Goal: Information Seeking & Learning: Learn about a topic

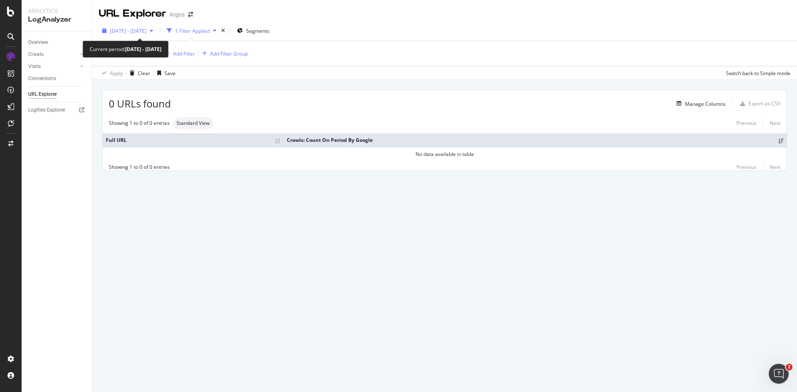
click at [141, 29] on span "[DATE] - [DATE]" at bounding box center [128, 30] width 37 height 7
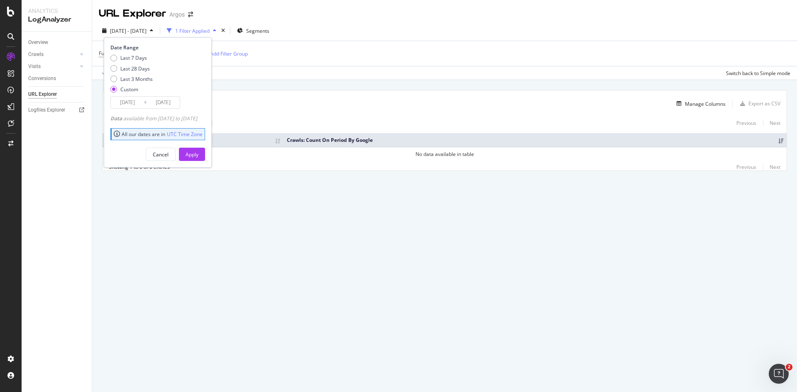
click at [129, 101] on input "[DATE]" at bounding box center [127, 103] width 33 height 12
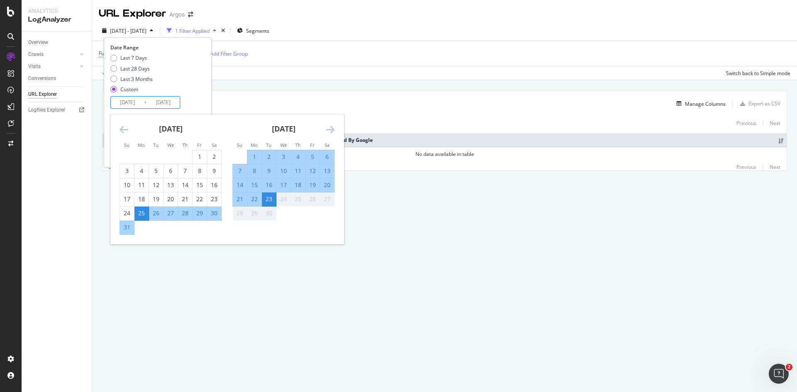
click at [120, 129] on icon "Move backward to switch to the previous month." at bounding box center [124, 130] width 9 height 10
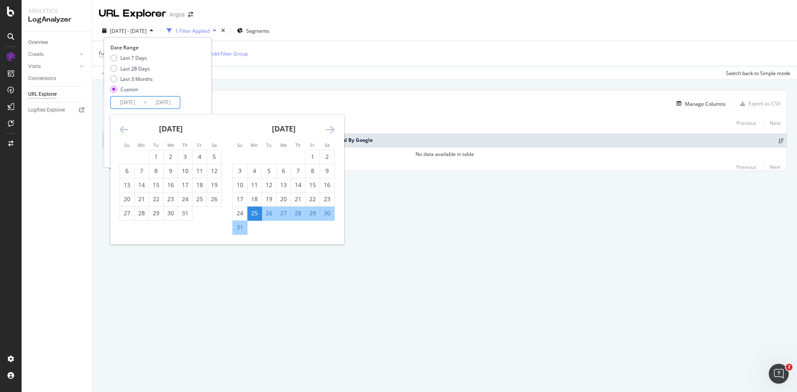
click at [120, 129] on icon "Move backward to switch to the previous month." at bounding box center [124, 130] width 9 height 10
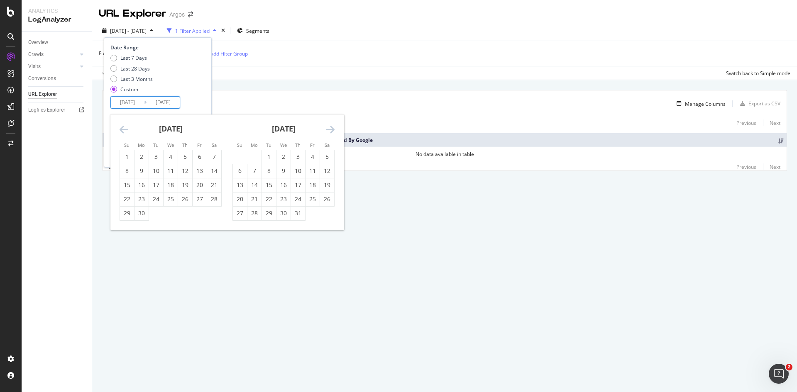
click at [120, 129] on icon "Move backward to switch to the previous month." at bounding box center [124, 130] width 9 height 10
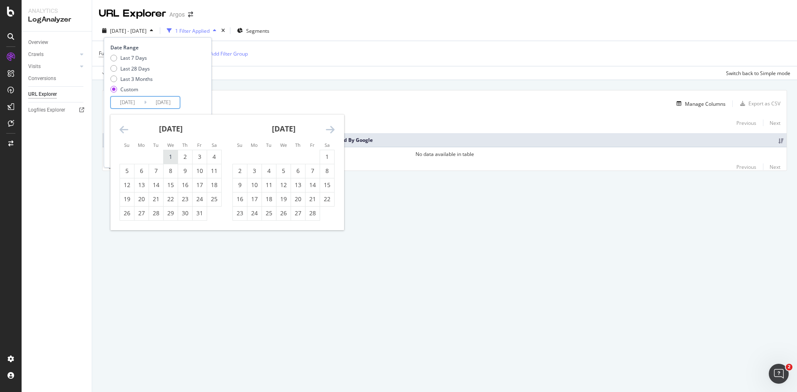
click at [169, 160] on div "1" at bounding box center [171, 157] width 14 height 8
type input "[DATE]"
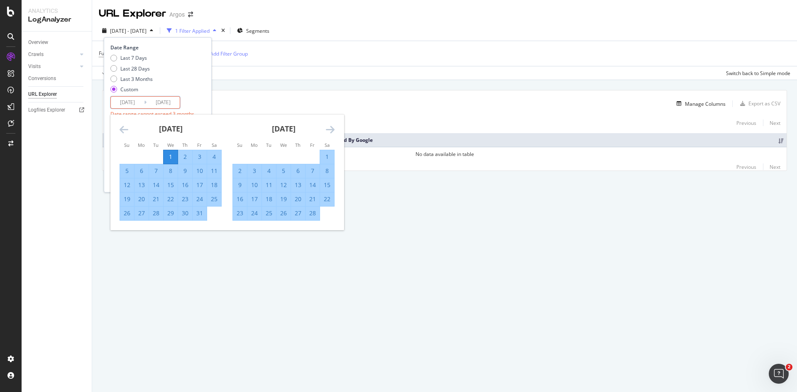
click at [329, 129] on icon "Move forward to switch to the next month." at bounding box center [330, 130] width 9 height 10
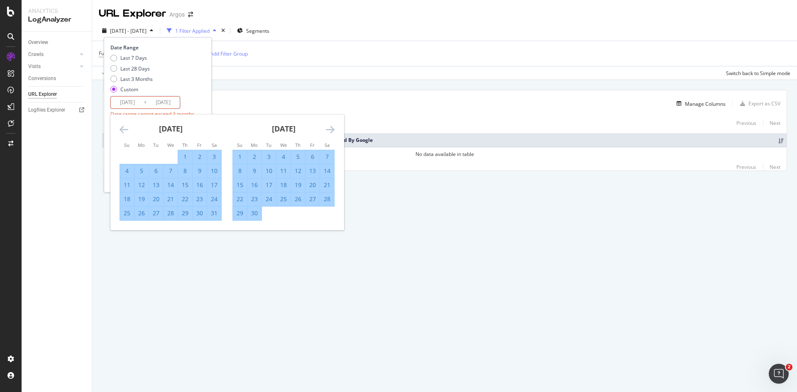
click at [181, 155] on div "1" at bounding box center [185, 157] width 14 height 8
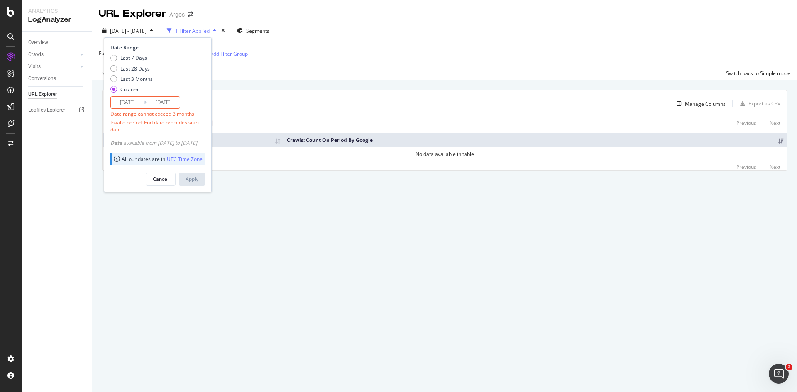
click at [152, 97] on input "[DATE]" at bounding box center [163, 103] width 33 height 12
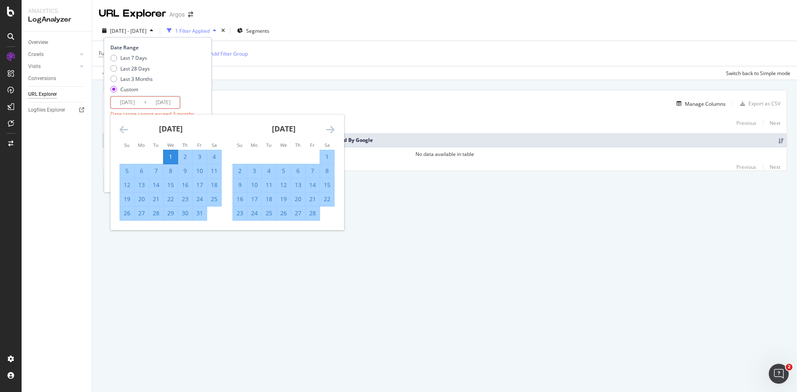
click at [333, 127] on icon "Move forward to switch to the next month." at bounding box center [330, 130] width 9 height 10
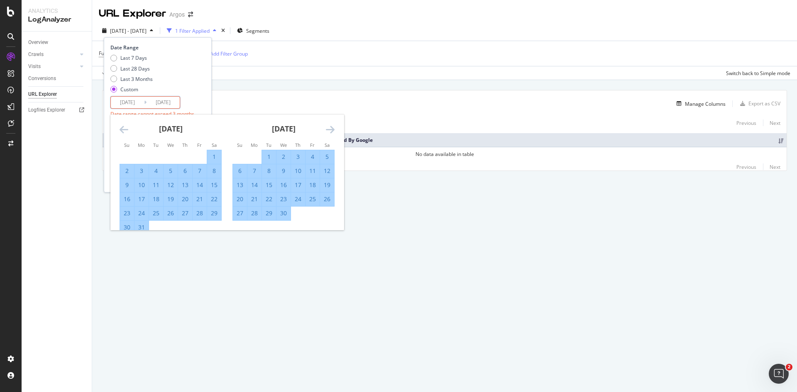
click at [333, 127] on icon "Move forward to switch to the next month." at bounding box center [330, 130] width 9 height 10
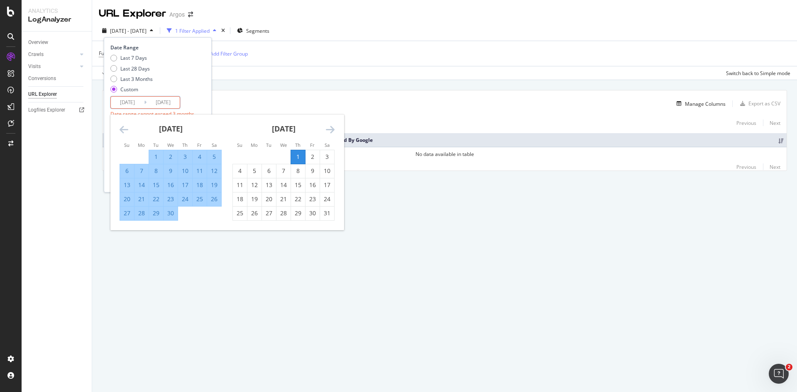
click at [333, 127] on icon "Move forward to switch to the next month." at bounding box center [330, 130] width 9 height 10
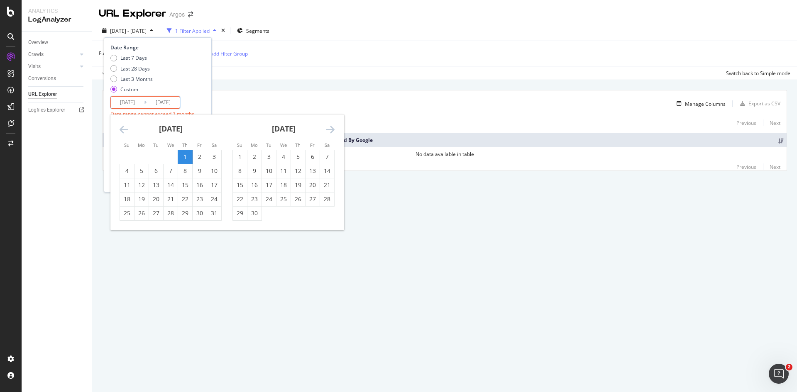
click at [182, 155] on div "1" at bounding box center [185, 157] width 14 height 8
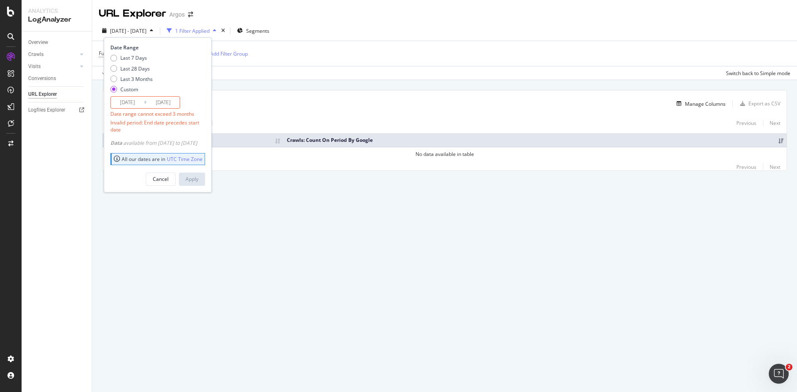
click at [162, 101] on input "[DATE]" at bounding box center [163, 103] width 33 height 12
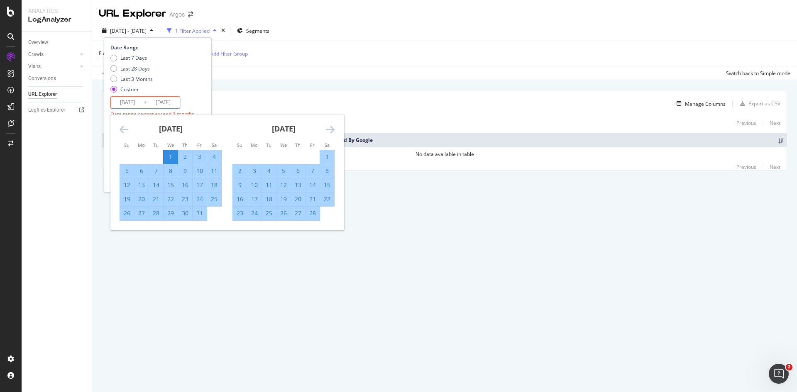
click at [330, 132] on icon "Move forward to switch to the next month." at bounding box center [330, 130] width 9 height 10
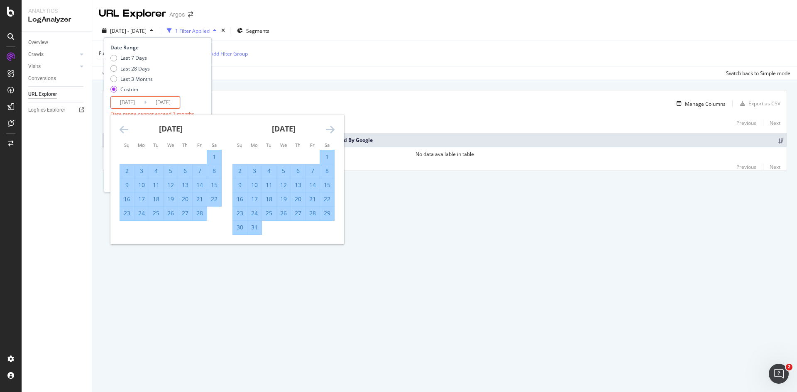
click at [330, 132] on icon "Move forward to switch to the next month." at bounding box center [330, 130] width 9 height 10
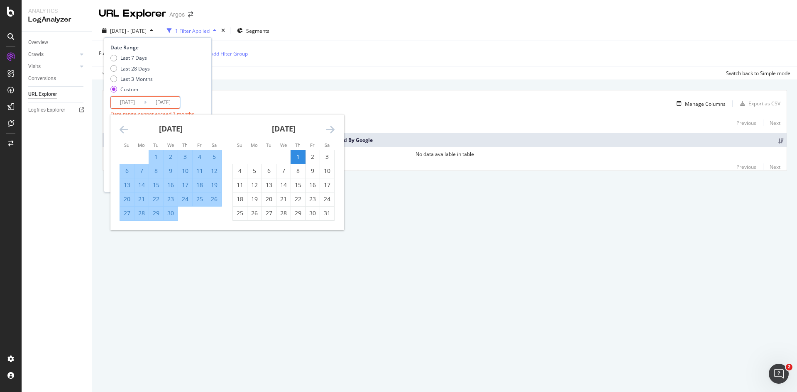
click at [330, 132] on icon "Move forward to switch to the next month." at bounding box center [330, 130] width 9 height 10
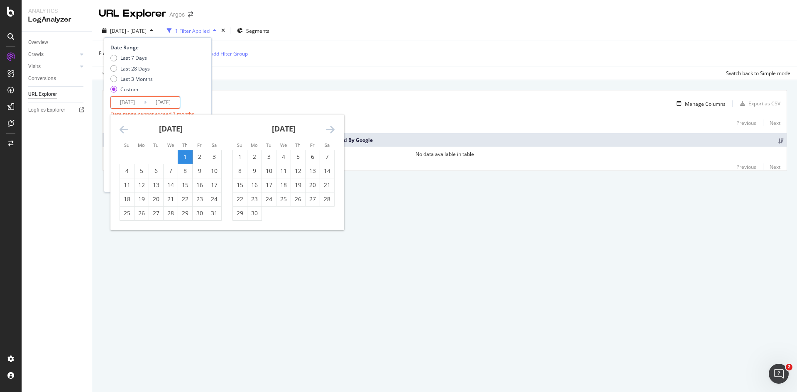
click at [330, 132] on icon "Move forward to switch to the next month." at bounding box center [330, 130] width 9 height 10
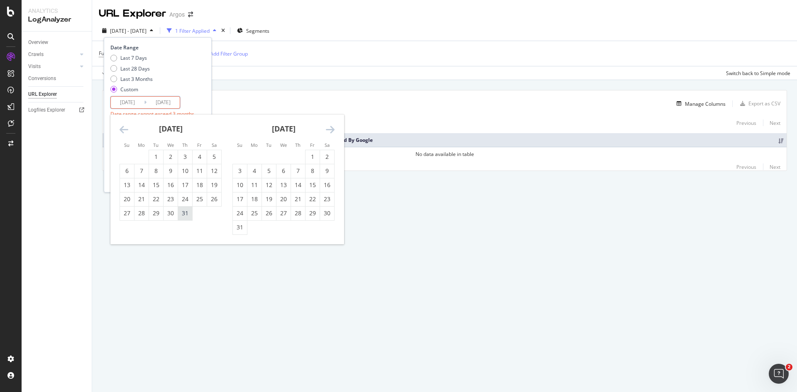
click at [186, 214] on div "31" at bounding box center [185, 213] width 14 height 8
type input "[DATE]"
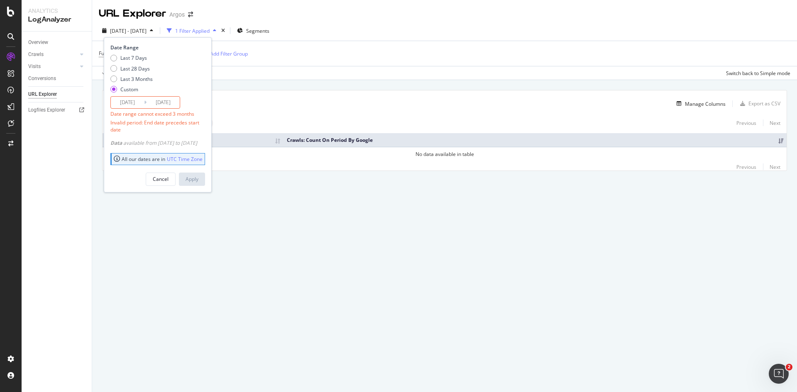
click at [125, 167] on div "Cancel Apply" at bounding box center [157, 177] width 95 height 20
click at [120, 101] on input "[DATE]" at bounding box center [127, 103] width 33 height 12
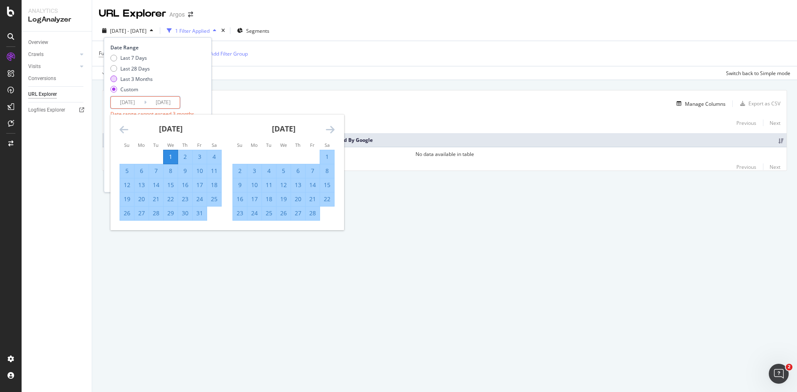
click at [114, 79] on div "Last 3 Months" at bounding box center [113, 79] width 7 height 7
type input "[DATE]"
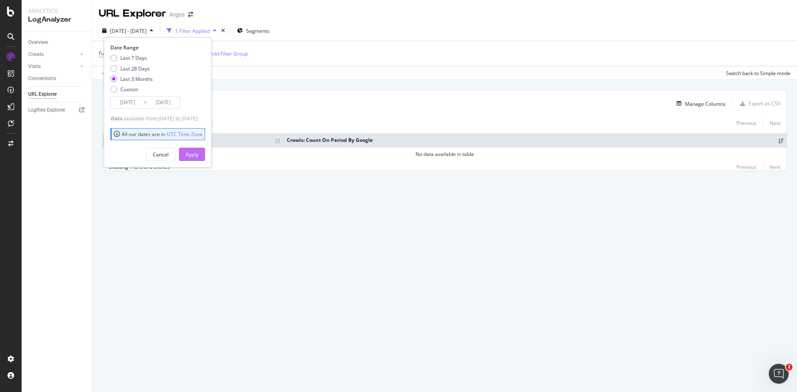
click at [199, 154] on div "Apply" at bounding box center [192, 154] width 13 height 7
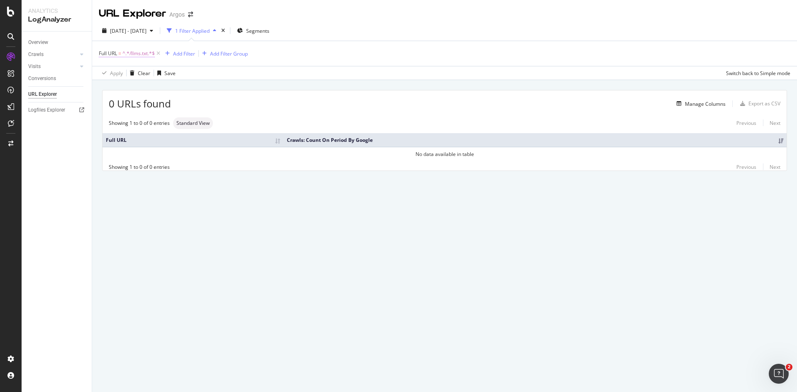
click at [126, 55] on span "^.*/llms.txt.*$" at bounding box center [139, 54] width 32 height 12
click at [112, 89] on input "/llms.txt" at bounding box center [145, 87] width 78 height 13
type input "llms.txt"
click at [189, 105] on div "Apply" at bounding box center [190, 105] width 13 height 7
click at [132, 56] on span "^.*llms.txt.*$" at bounding box center [138, 54] width 31 height 12
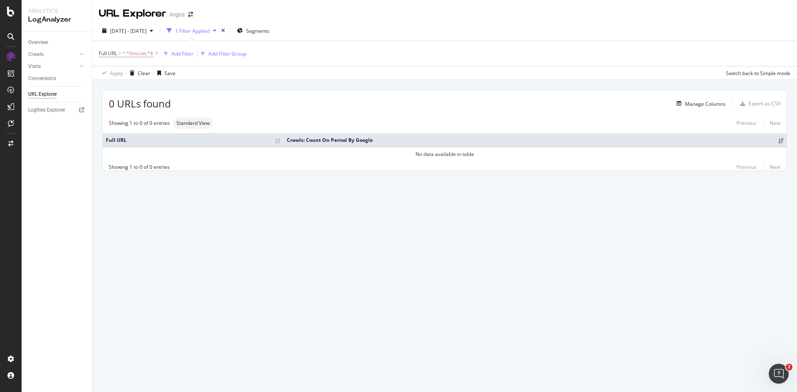
click at [282, 85] on div "0 URLs found Manage Columns Export as CSV Showing 1 to 0 of 0 entries Standard …" at bounding box center [444, 140] width 705 height 120
click at [133, 29] on span "[DATE] - [DATE]" at bounding box center [128, 30] width 37 height 7
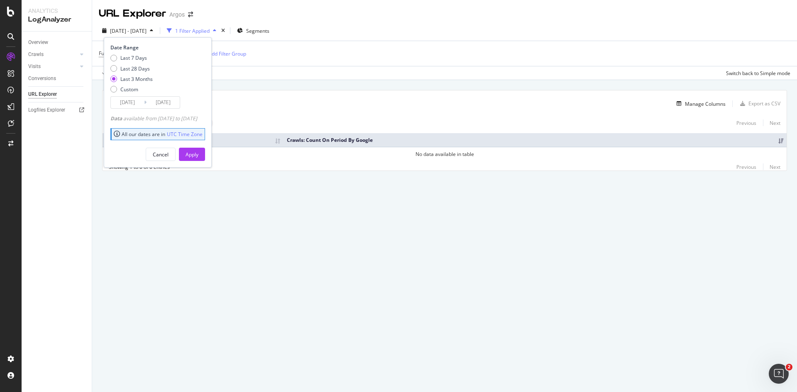
click at [167, 105] on input "[DATE]" at bounding box center [163, 103] width 33 height 12
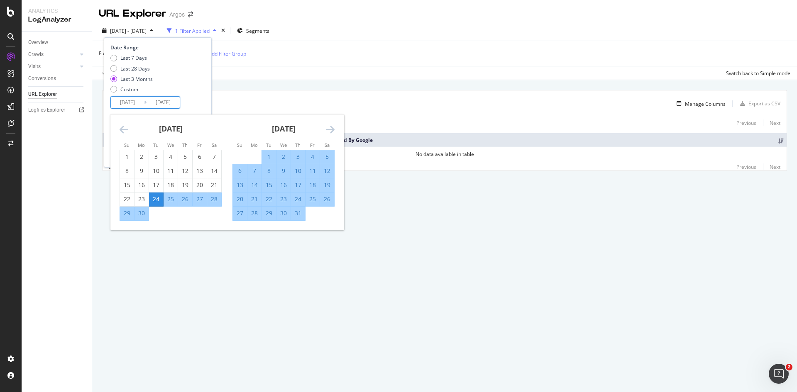
click at [159, 195] on div "24" at bounding box center [156, 199] width 14 height 8
type input "[DATE]"
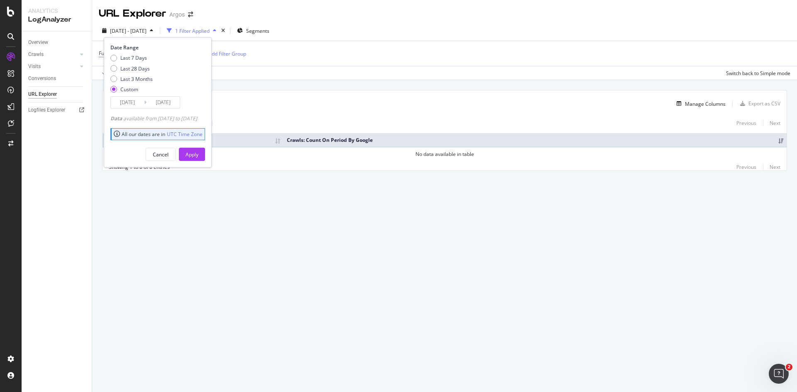
click at [123, 104] on input "[DATE]" at bounding box center [127, 103] width 33 height 12
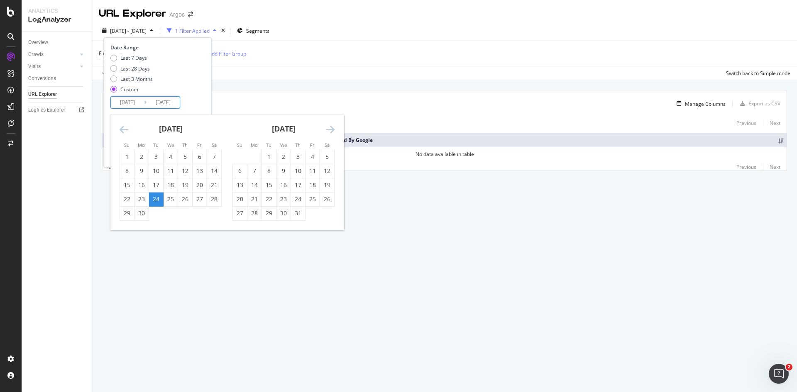
click at [123, 127] on icon "Move backward to switch to the previous month." at bounding box center [124, 130] width 9 height 10
click at [140, 228] on div "31" at bounding box center [142, 227] width 14 height 8
type input "[DATE]"
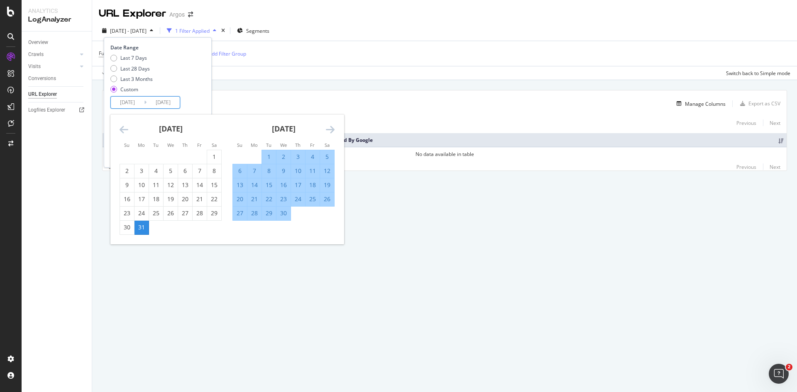
click at [198, 105] on div "Date Range Last 7 Days Last 28 Days Last 3 Months Custom [DATE] Navigate forwar…" at bounding box center [156, 76] width 93 height 65
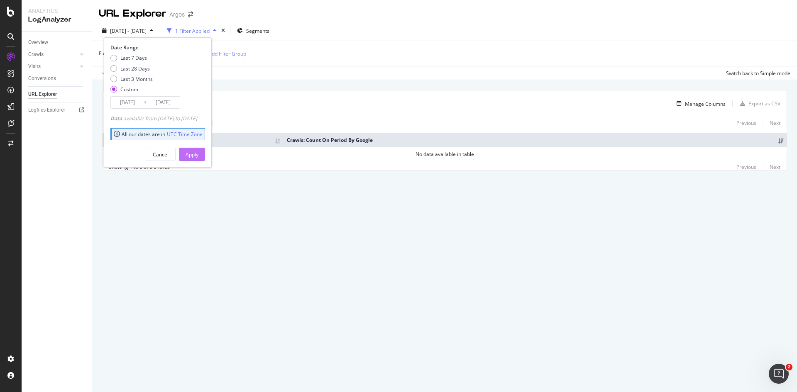
click at [199, 156] on div "Apply" at bounding box center [192, 154] width 13 height 7
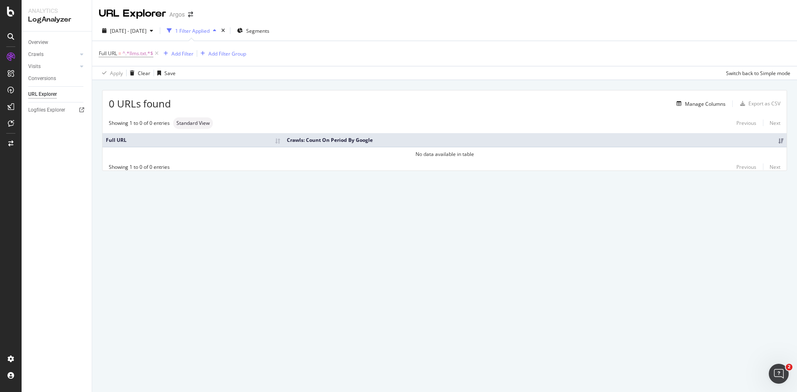
click at [305, 141] on th "Crawls: Count On Period By Google" at bounding box center [536, 140] width 504 height 14
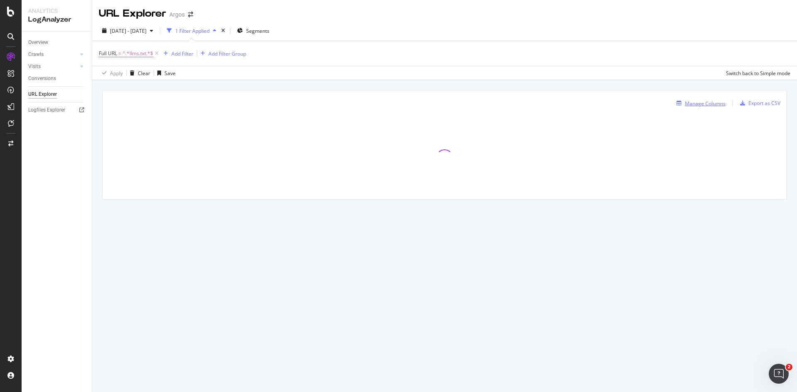
click at [700, 106] on div "Manage Columns" at bounding box center [705, 103] width 41 height 7
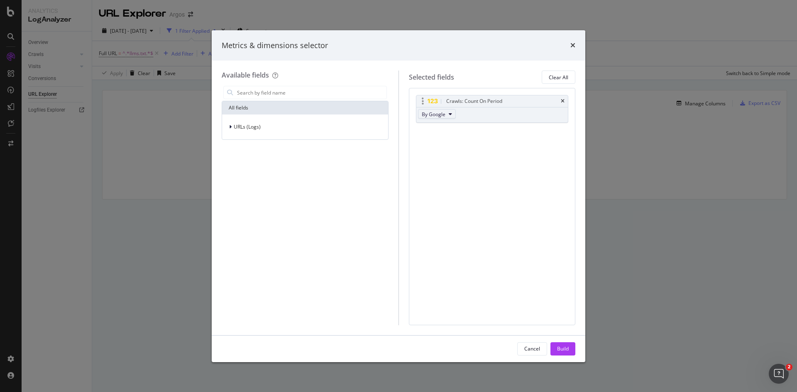
click at [444, 113] on span "By Google" at bounding box center [434, 114] width 24 height 7
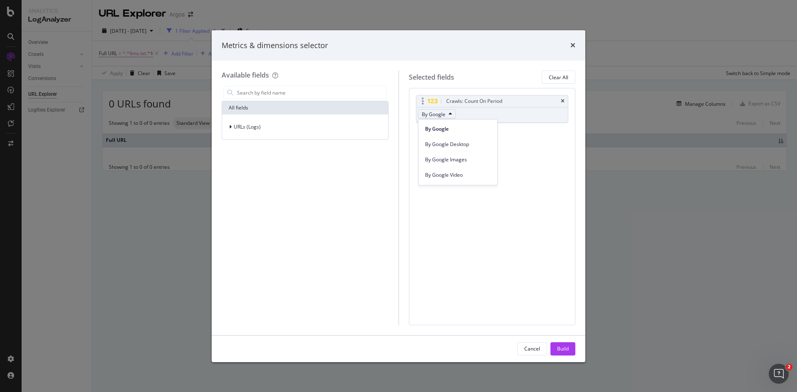
click at [444, 113] on span "By Google" at bounding box center [434, 114] width 24 height 7
click at [439, 100] on div "modal" at bounding box center [436, 101] width 17 height 8
click at [432, 100] on icon "modal" at bounding box center [432, 101] width 11 height 5
click at [537, 351] on div "Cancel" at bounding box center [532, 349] width 16 height 7
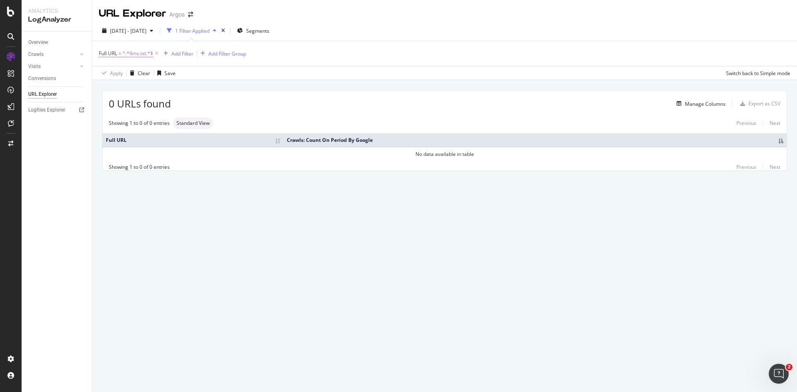
click at [245, 328] on div "URL Explorer Argos [DATE] - [DATE] 1 Filter Applied Segments Full URL = ^.*llms…" at bounding box center [444, 196] width 705 height 392
click at [210, 33] on div "1 Filter Applied" at bounding box center [192, 30] width 34 height 7
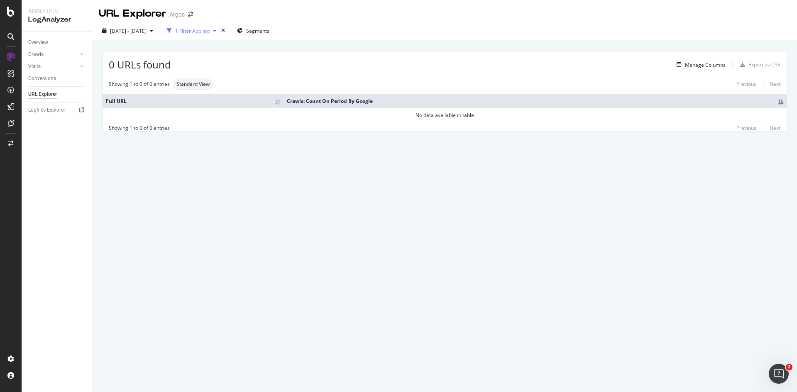
click at [210, 33] on div "1 Filter Applied" at bounding box center [192, 30] width 34 height 7
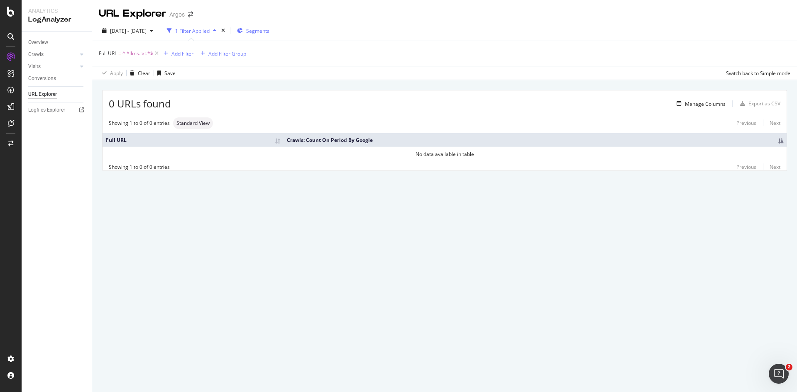
click at [243, 30] on icon "button" at bounding box center [240, 30] width 6 height 5
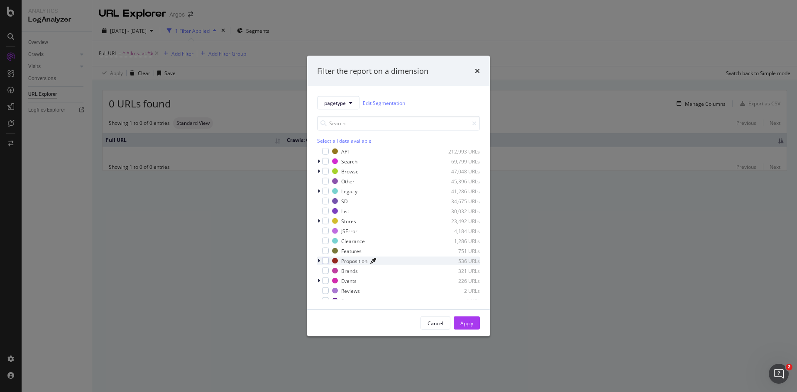
scroll to position [17, 0]
click at [434, 325] on div "Cancel" at bounding box center [436, 323] width 16 height 7
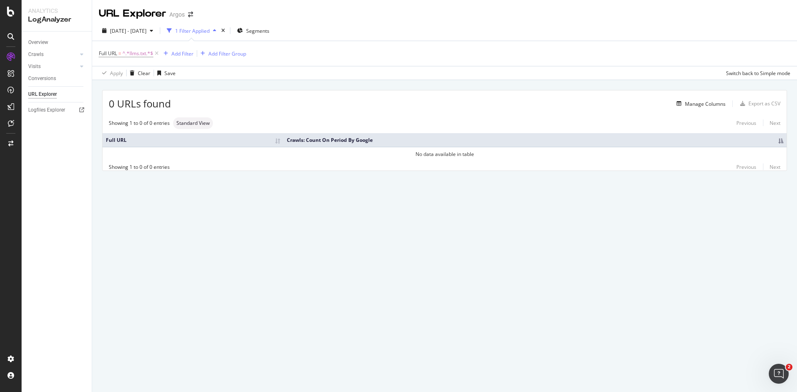
click at [255, 301] on div "URL Explorer Argos [DATE] - [DATE] 1 Filter Applied Segments Full URL = ^.*llms…" at bounding box center [444, 196] width 705 height 392
click at [755, 76] on div "Switch back to Simple mode" at bounding box center [758, 73] width 64 height 7
click at [755, 76] on div "Switch to Advanced Mode" at bounding box center [760, 73] width 59 height 7
click at [39, 110] on div "Logfiles Explorer" at bounding box center [46, 110] width 37 height 9
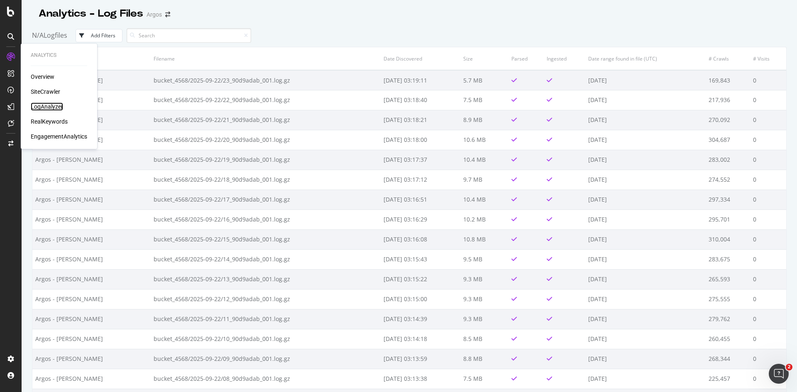
click at [49, 108] on div "LogAnalyzer" at bounding box center [47, 107] width 32 height 8
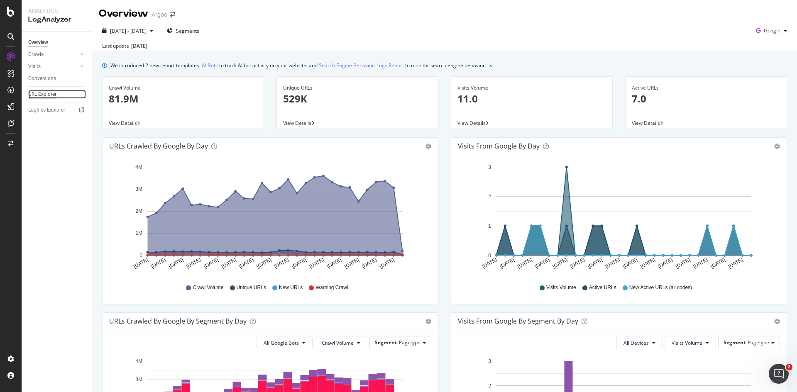
click at [42, 95] on div "URL Explorer" at bounding box center [42, 94] width 28 height 9
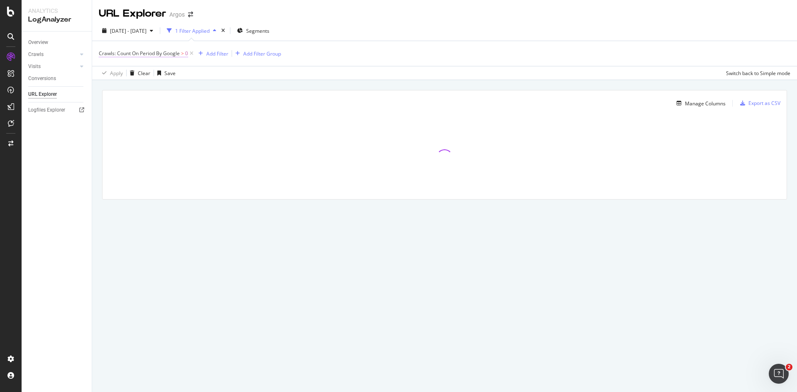
click at [166, 56] on span "Crawls: Count On Period By Google" at bounding box center [139, 53] width 81 height 7
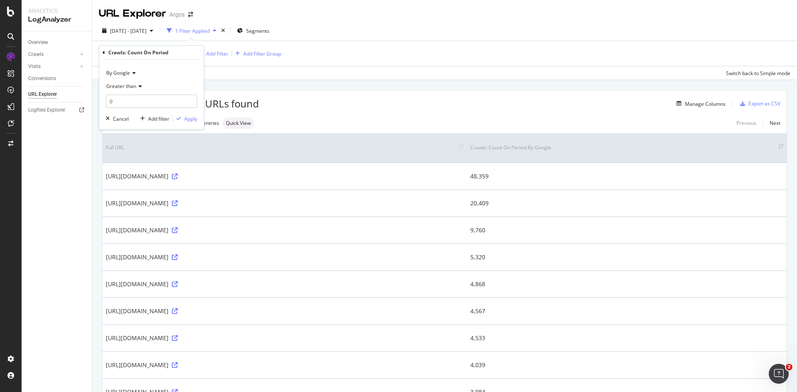
click at [121, 74] on span "By Google" at bounding box center [118, 72] width 24 height 7
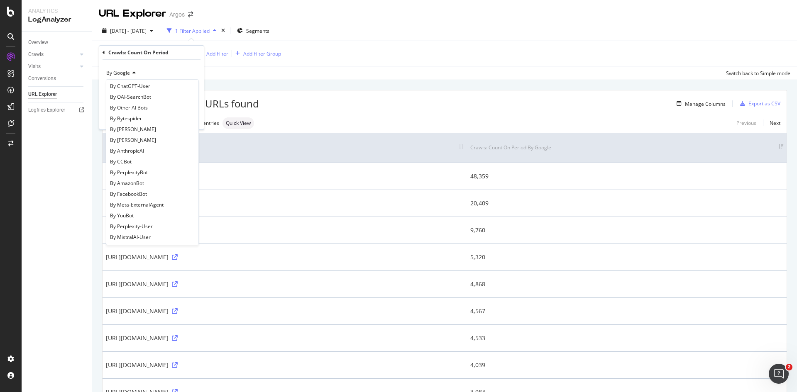
scroll to position [179, 0]
click at [276, 78] on div "Apply Clear Save Switch back to Simple mode" at bounding box center [444, 73] width 705 height 14
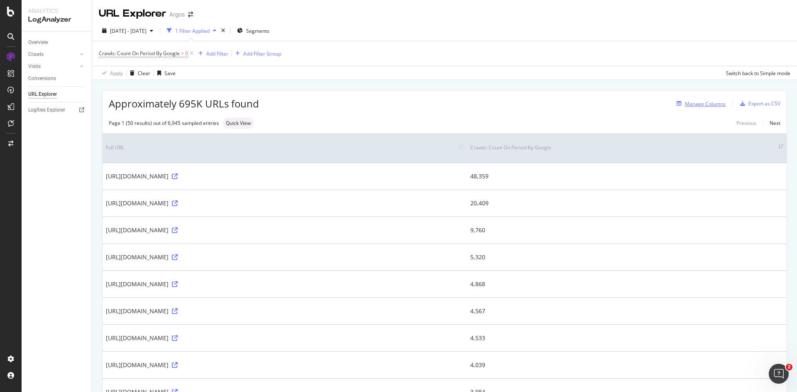
click at [711, 105] on div "Manage Columns" at bounding box center [705, 103] width 41 height 7
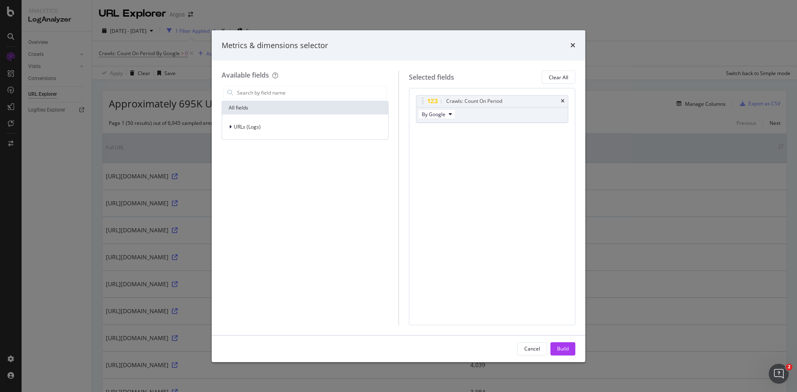
click at [488, 181] on div "Crawls: Count On Period By Google You can use this field as a To pick up a drag…" at bounding box center [492, 206] width 167 height 237
click at [229, 127] on icon "modal" at bounding box center [230, 127] width 2 height 5
click at [234, 166] on icon "modal" at bounding box center [235, 165] width 2 height 5
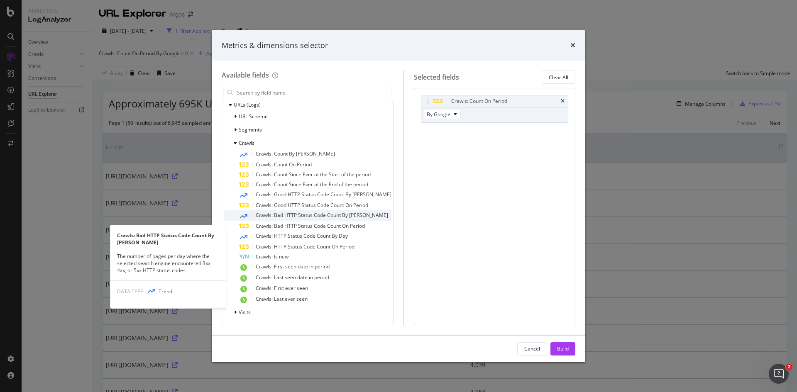
scroll to position [0, 0]
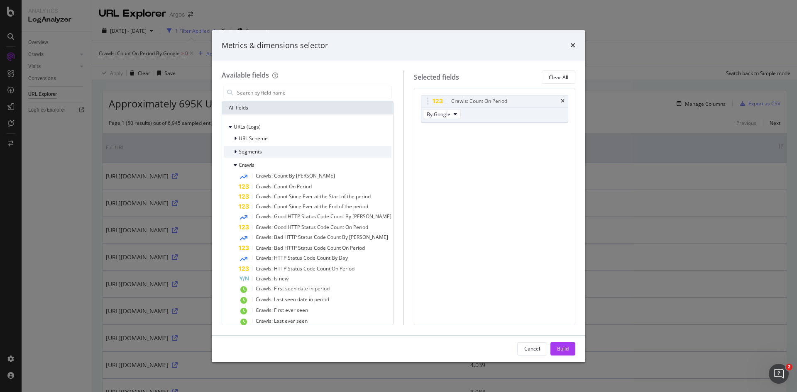
click at [241, 149] on span "Segments" at bounding box center [250, 151] width 23 height 7
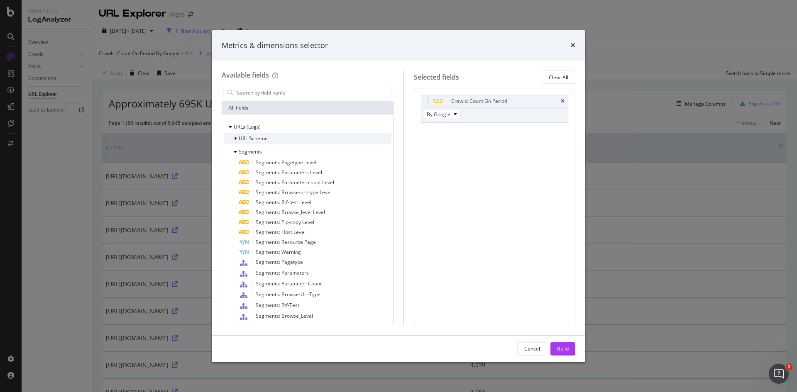
click at [245, 136] on span "URL Scheme" at bounding box center [253, 138] width 29 height 7
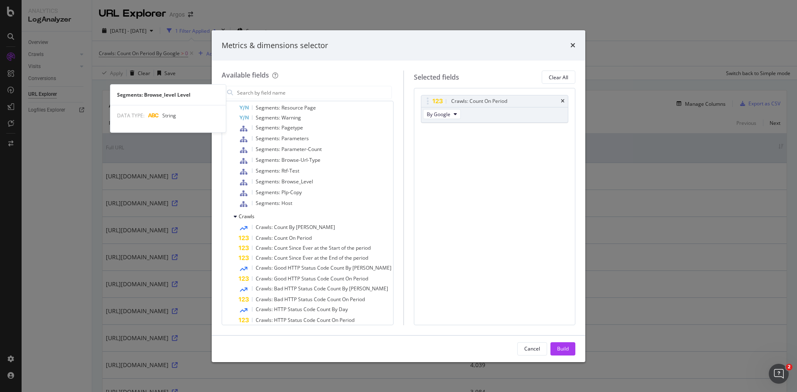
scroll to position [268, 0]
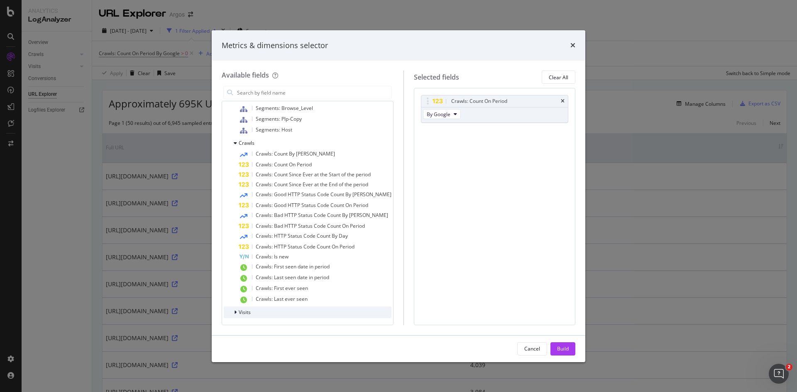
click at [260, 314] on div "Visits" at bounding box center [308, 313] width 168 height 12
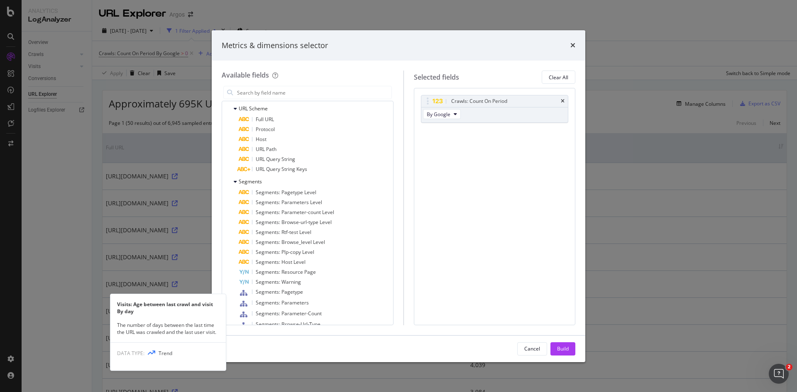
scroll to position [29, 0]
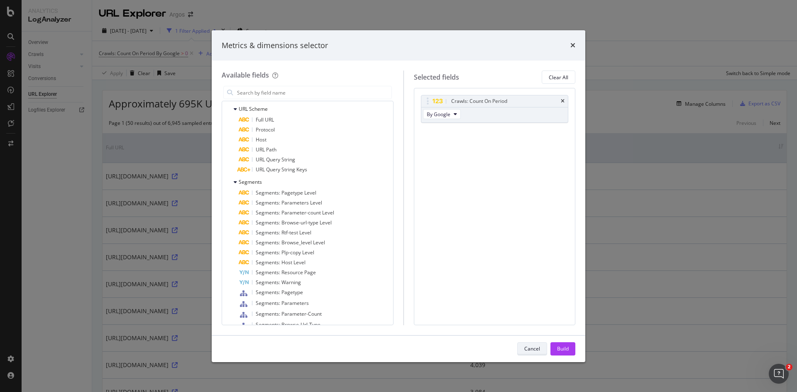
click at [530, 353] on div "Cancel" at bounding box center [532, 349] width 16 height 12
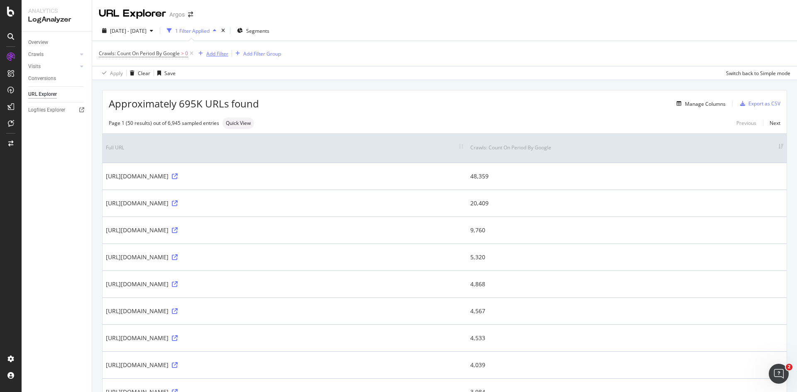
click at [213, 55] on div "Add Filter" at bounding box center [217, 53] width 22 height 7
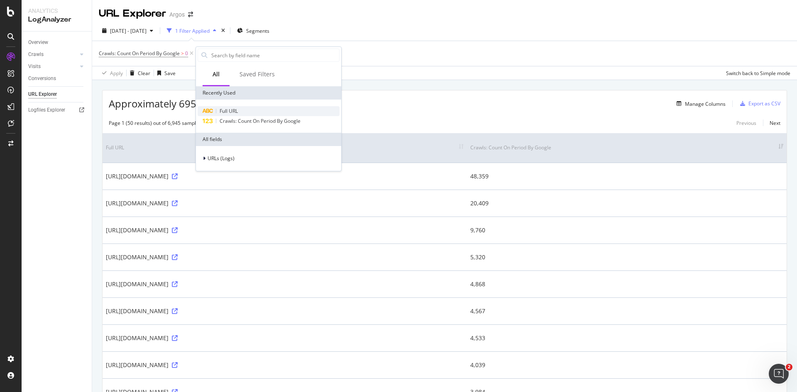
click at [235, 108] on span "Full URL" at bounding box center [229, 111] width 18 height 7
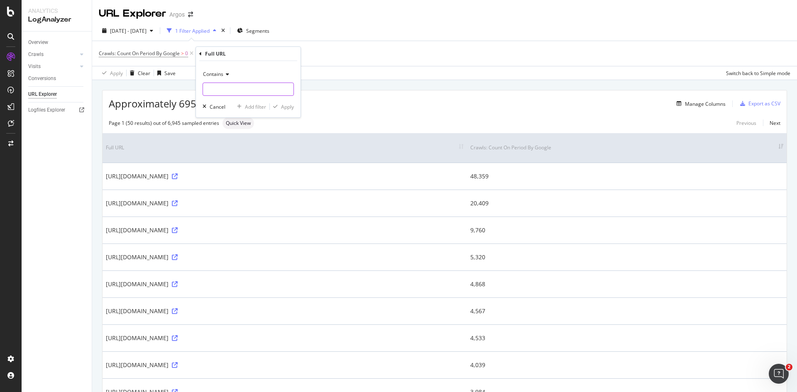
click at [221, 87] on input "text" at bounding box center [248, 89] width 91 height 13
type input "llms.txt"
click at [282, 109] on div "Apply" at bounding box center [287, 106] width 13 height 7
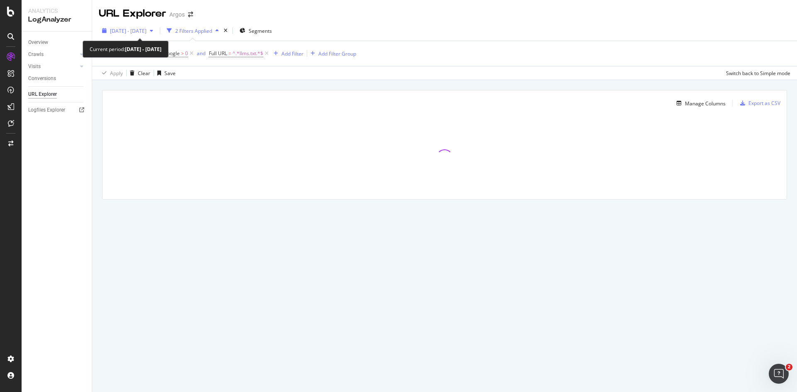
click at [147, 33] on span "[DATE] - [DATE]" at bounding box center [128, 30] width 37 height 7
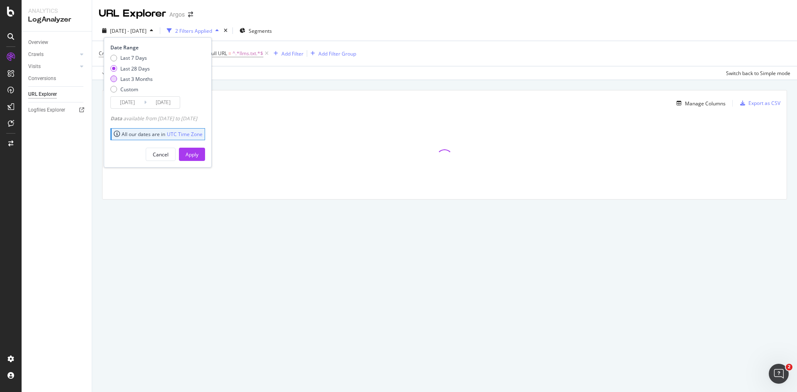
click at [136, 81] on div "Last 3 Months" at bounding box center [136, 79] width 32 height 7
type input "[DATE]"
click at [199, 155] on div "Apply" at bounding box center [192, 154] width 13 height 7
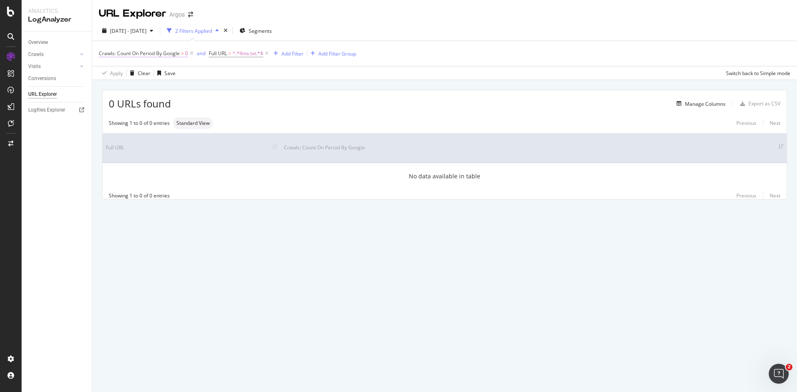
click at [154, 53] on span "Crawls: Count On Period By Google" at bounding box center [139, 53] width 81 height 7
click at [127, 72] on span "By Google" at bounding box center [118, 72] width 24 height 7
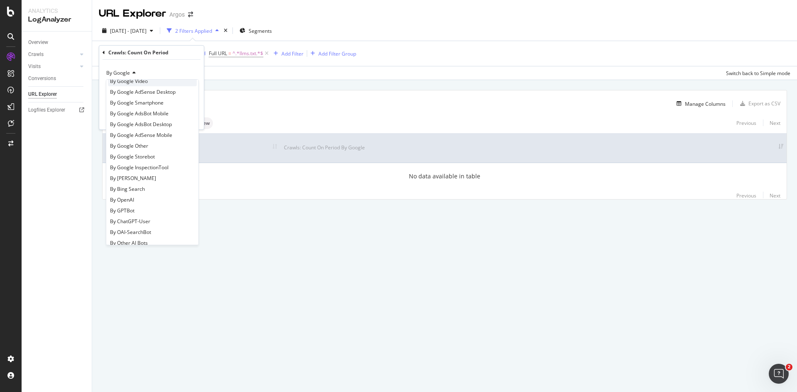
scroll to position [83, 0]
click at [145, 160] on div "By OpenAI" at bounding box center [152, 158] width 89 height 11
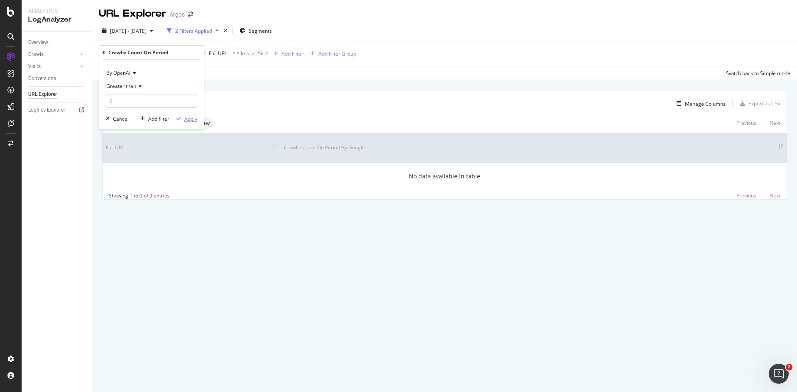
click at [194, 118] on div "Apply" at bounding box center [190, 118] width 13 height 7
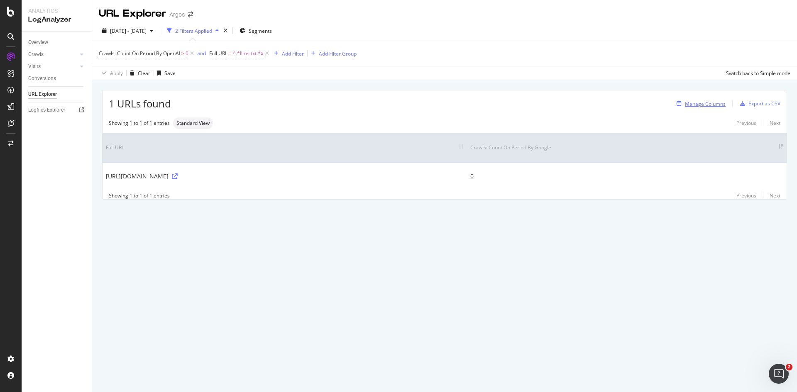
click at [713, 105] on div "Manage Columns" at bounding box center [705, 103] width 41 height 7
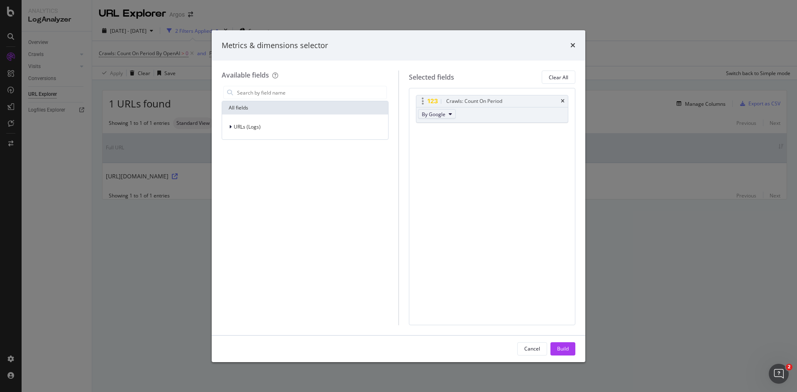
click at [449, 113] on icon "modal" at bounding box center [450, 114] width 3 height 5
click at [448, 114] on button "By Google" at bounding box center [437, 114] width 38 height 10
click at [573, 42] on icon "times" at bounding box center [573, 45] width 5 height 7
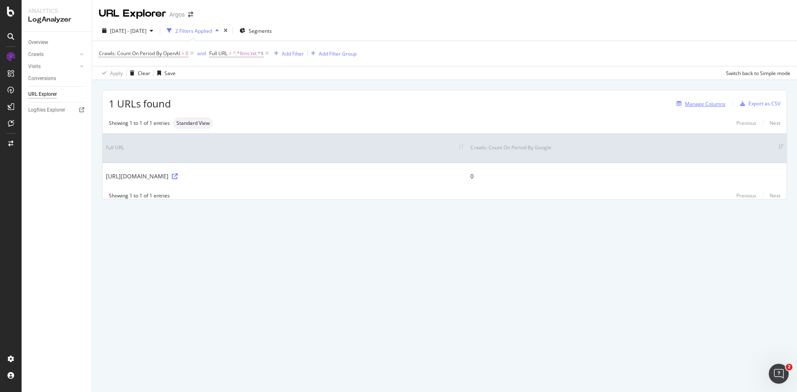
click at [706, 103] on div "Manage Columns" at bounding box center [705, 103] width 41 height 7
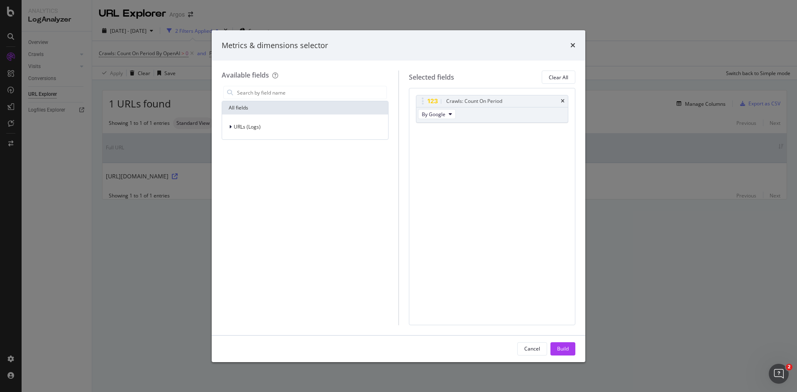
click at [466, 126] on div "Crawls: Count On Period By Google You can use this field as a" at bounding box center [492, 118] width 153 height 46
click at [441, 111] on span "By Google" at bounding box center [434, 114] width 24 height 7
click at [449, 101] on div "Crawls: Count On Period" at bounding box center [474, 101] width 56 height 8
click at [426, 101] on div "modal" at bounding box center [423, 101] width 10 height 8
drag, startPoint x: 422, startPoint y: 101, endPoint x: 442, endPoint y: 104, distance: 19.8
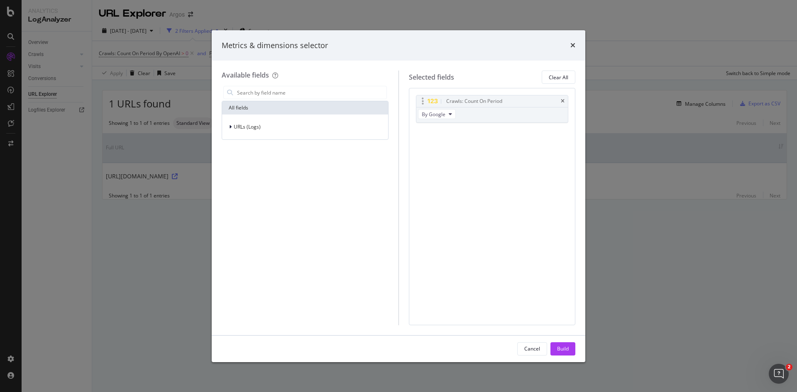
click at [447, 104] on body "Analytics LogAnalyzer Overview Crawls Daily Distribution Segments Distribution …" at bounding box center [398, 196] width 797 height 392
click at [562, 101] on icon "times" at bounding box center [563, 101] width 4 height 5
click at [443, 126] on div "No Column Selected You can use this field as a To pick up a draggable item, pre…" at bounding box center [492, 206] width 167 height 237
click at [478, 105] on div "No Column Selected" at bounding box center [492, 102] width 56 height 8
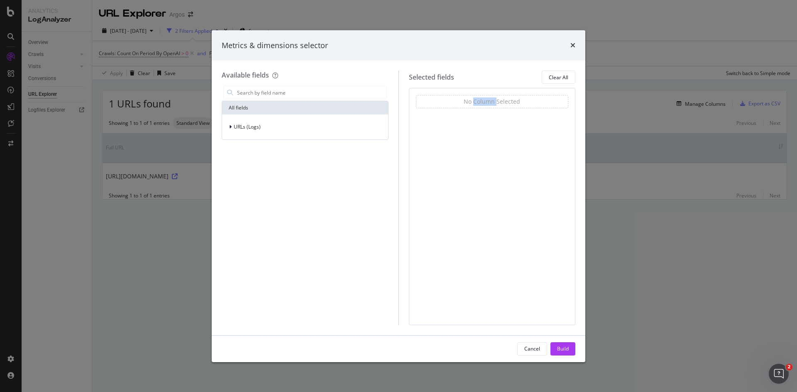
click at [478, 105] on div "No Column Selected" at bounding box center [492, 102] width 56 height 8
drag, startPoint x: 478, startPoint y: 105, endPoint x: 468, endPoint y: 125, distance: 23.2
click at [468, 125] on div "No Column Selected You can use this field as a To pick up a draggable item, pre…" at bounding box center [492, 206] width 167 height 237
click at [528, 348] on div "Cancel" at bounding box center [532, 349] width 16 height 7
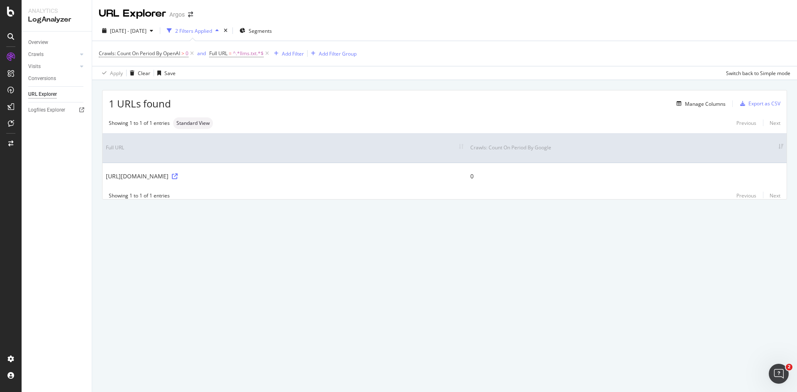
click at [488, 146] on th "Crawls: Count On Period By Google" at bounding box center [627, 147] width 320 height 29
drag, startPoint x: 477, startPoint y: 147, endPoint x: 445, endPoint y: 239, distance: 97.4
click at [445, 239] on div "URL Explorer Argos 2025 Jun. 24th - Sep. 23rd 2 Filters Applied Segments Crawls…" at bounding box center [444, 196] width 705 height 392
click at [778, 123] on div "Previous Next" at bounding box center [755, 123] width 51 height 7
click at [752, 124] on div "Previous Next" at bounding box center [755, 123] width 51 height 7
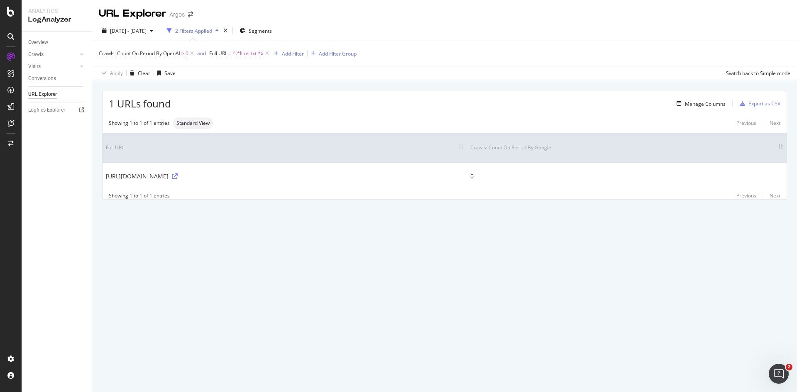
click at [368, 294] on div "URL Explorer Argos 2025 Jun. 24th - Sep. 23rd 2 Filters Applied Segments Crawls…" at bounding box center [444, 196] width 705 height 392
click at [372, 266] on div "URL Explorer Argos 2025 Jun. 24th - Sep. 23rd 2 Filters Applied Segments Crawls…" at bounding box center [444, 196] width 705 height 392
click at [169, 52] on span "Crawls: Count On Period By OpenAI" at bounding box center [139, 53] width 81 height 7
click at [288, 82] on div "1 URLs found Manage Columns Export as CSV Showing 1 to 1 of 1 entries Standard …" at bounding box center [444, 154] width 705 height 148
click at [295, 52] on div "Add Filter" at bounding box center [293, 53] width 22 height 7
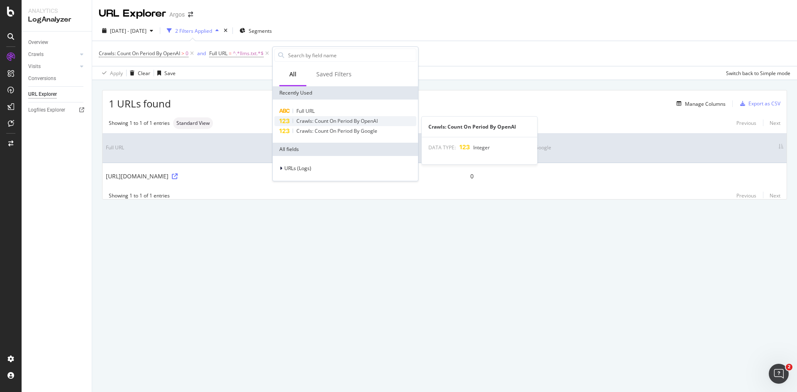
click at [324, 123] on span "Crawls: Count On Period By OpenAI" at bounding box center [337, 121] width 81 height 7
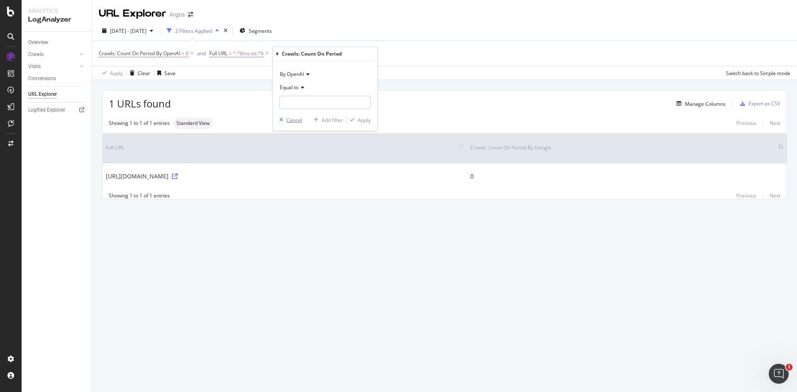
click at [294, 119] on div "Cancel" at bounding box center [295, 120] width 16 height 7
click at [709, 105] on div "Manage Columns" at bounding box center [705, 103] width 41 height 7
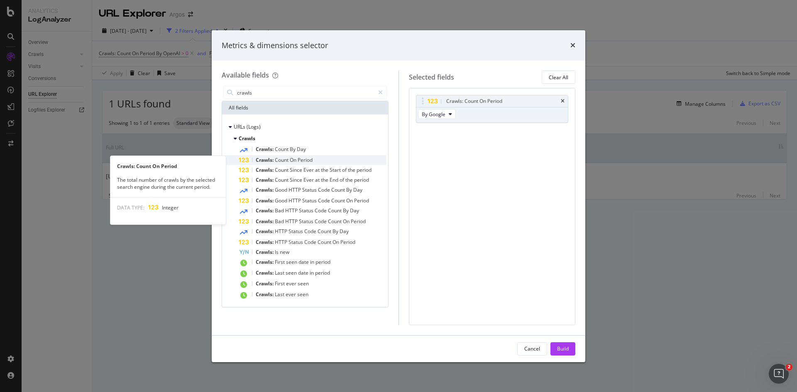
type input "crawls"
drag, startPoint x: 305, startPoint y: 161, endPoint x: 272, endPoint y: 164, distance: 33.4
click at [272, 164] on div "Crawls: Count On Period" at bounding box center [313, 160] width 148 height 10
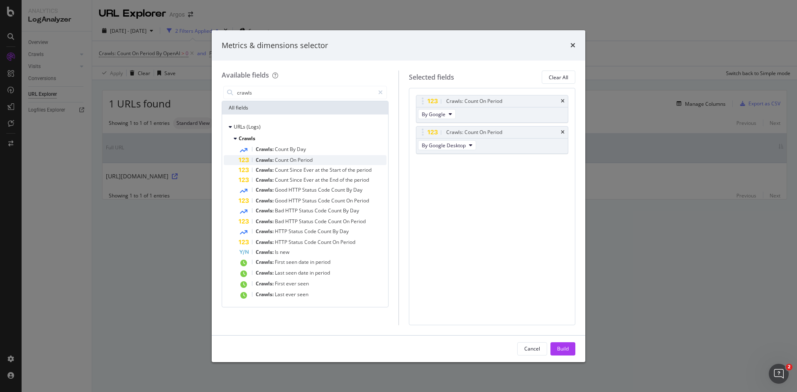
click at [260, 160] on span "Crawls:" at bounding box center [265, 160] width 19 height 7
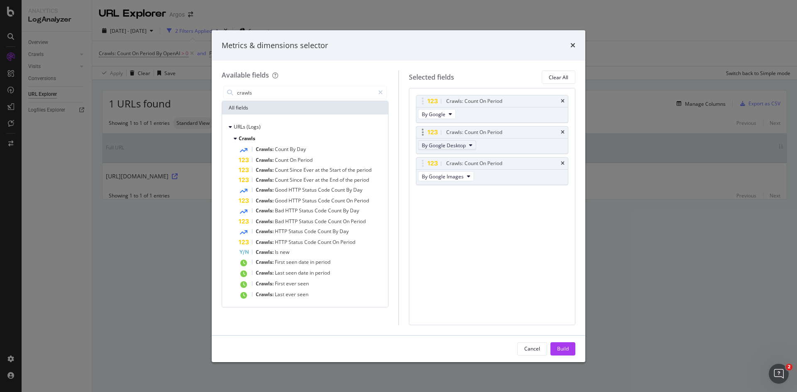
click at [471, 146] on icon "modal" at bounding box center [470, 145] width 3 height 5
click at [477, 301] on div "Crawls: Count On Period By Google Crawls: Count On Period By Google Desktop Cra…" at bounding box center [492, 206] width 167 height 237
click at [561, 164] on icon "times" at bounding box center [563, 163] width 4 height 5
click at [564, 131] on icon "times" at bounding box center [563, 132] width 4 height 5
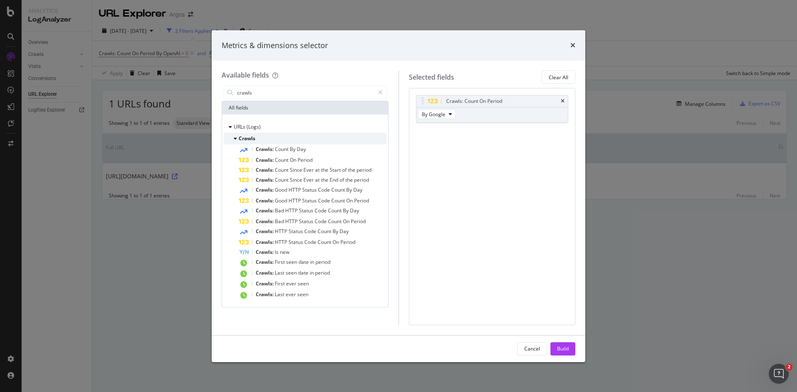
click at [245, 137] on span "Crawls" at bounding box center [247, 138] width 17 height 7
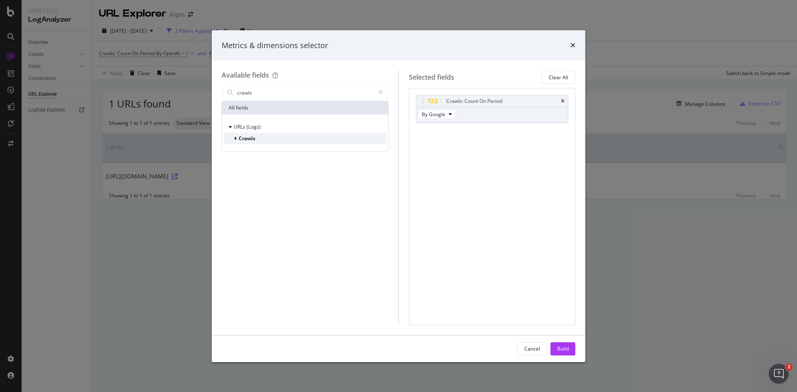
click at [245, 137] on span "Crawls" at bounding box center [247, 138] width 17 height 7
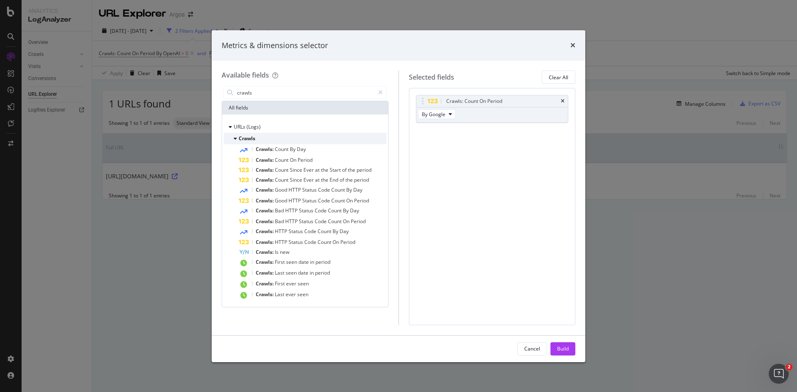
click at [236, 140] on icon "modal" at bounding box center [235, 138] width 3 height 5
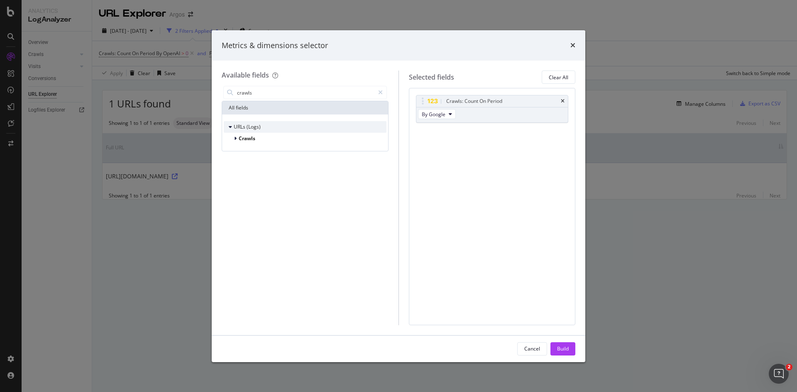
click at [231, 127] on icon "modal" at bounding box center [230, 127] width 3 height 5
click at [231, 127] on icon "modal" at bounding box center [230, 127] width 2 height 5
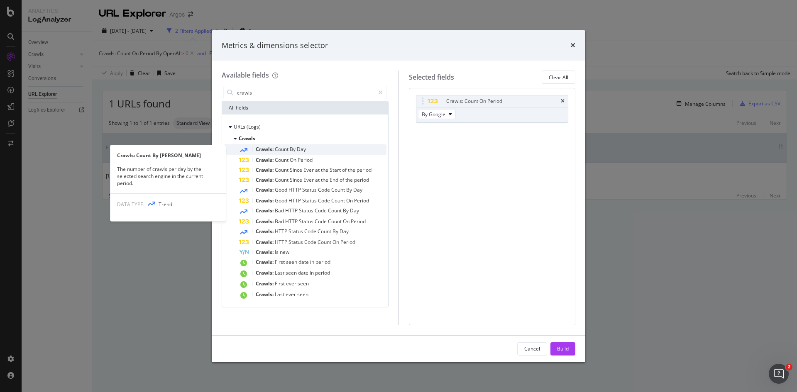
click at [262, 147] on span "Crawls:" at bounding box center [265, 149] width 19 height 7
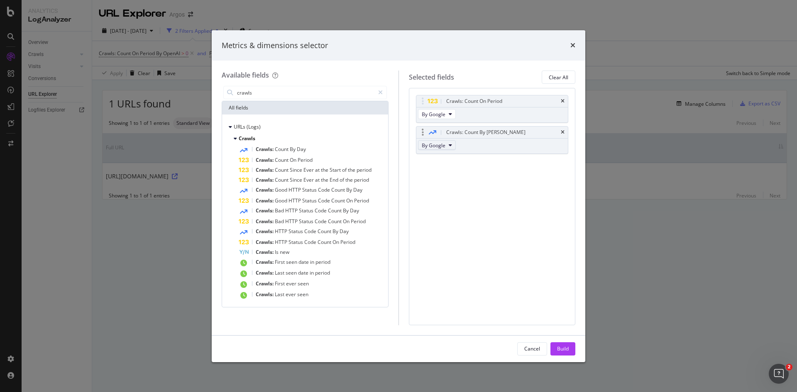
click at [434, 146] on span "By Google" at bounding box center [434, 145] width 24 height 7
click at [447, 114] on button "By Google" at bounding box center [437, 114] width 38 height 10
click at [451, 175] on span "By OpenAI" at bounding box center [458, 177] width 66 height 7
click at [564, 132] on icon "times" at bounding box center [563, 132] width 4 height 5
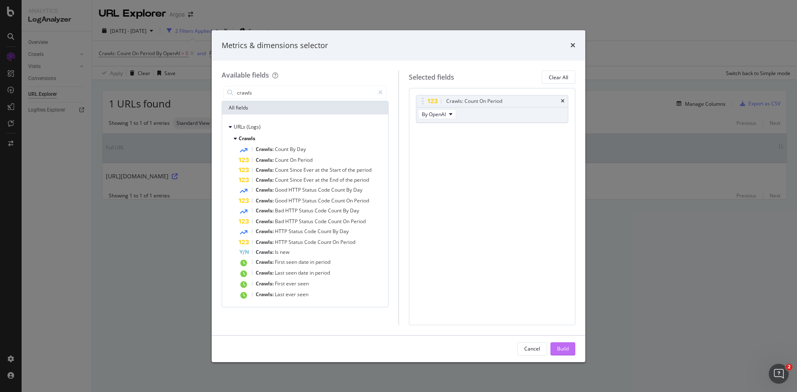
click at [559, 353] on div "Build" at bounding box center [563, 349] width 12 height 7
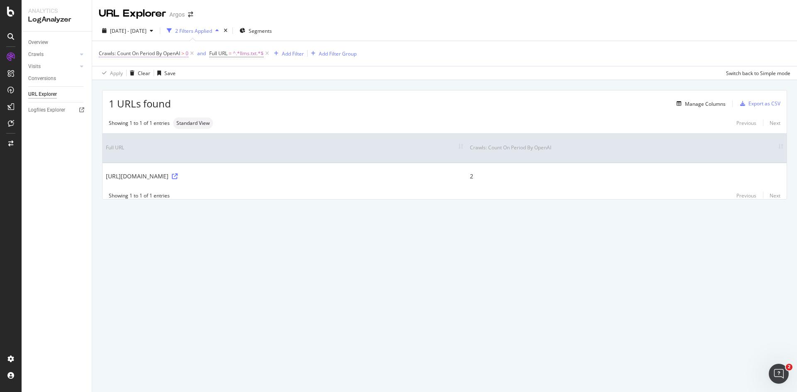
click at [163, 54] on span "Crawls: Count On Period By OpenAI" at bounding box center [139, 53] width 81 height 7
click at [121, 72] on span "By OpenAI" at bounding box center [118, 72] width 24 height 7
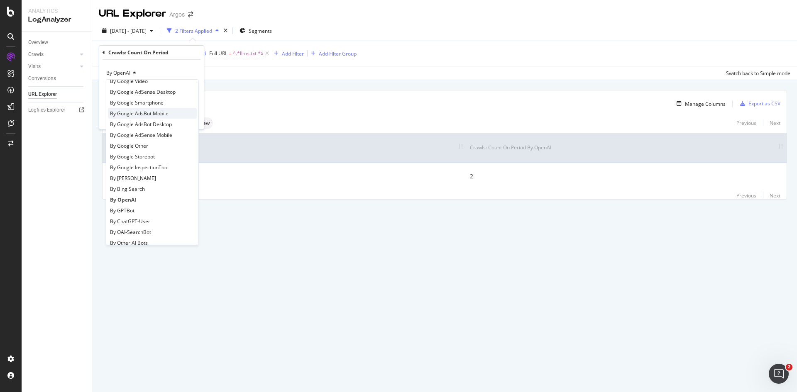
scroll to position [83, 0]
click at [150, 170] on div "By GPTBot" at bounding box center [152, 169] width 89 height 11
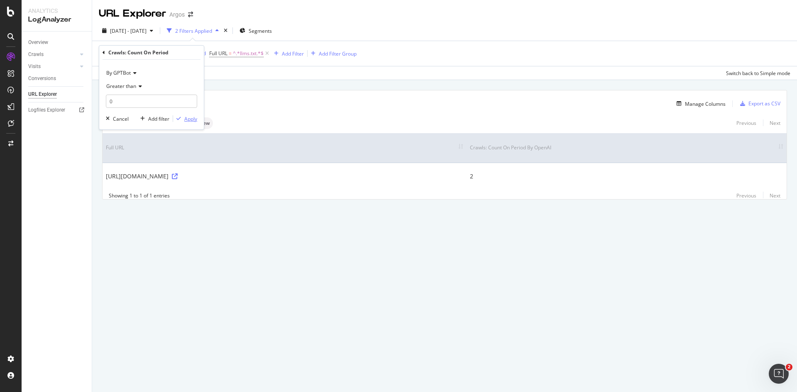
click at [186, 118] on div "Apply" at bounding box center [190, 118] width 13 height 7
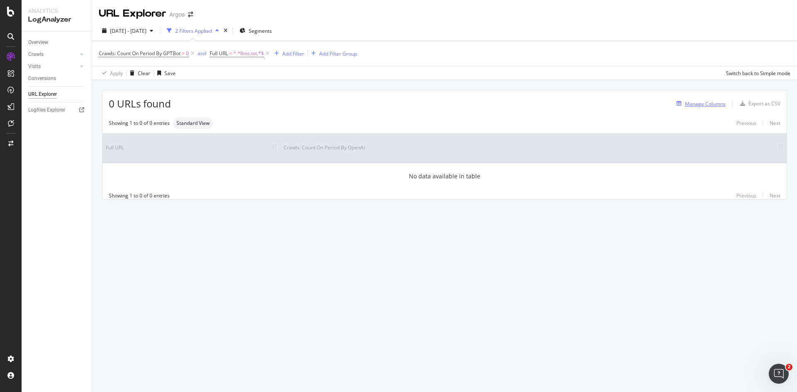
click at [713, 103] on div "Manage Columns" at bounding box center [705, 103] width 41 height 7
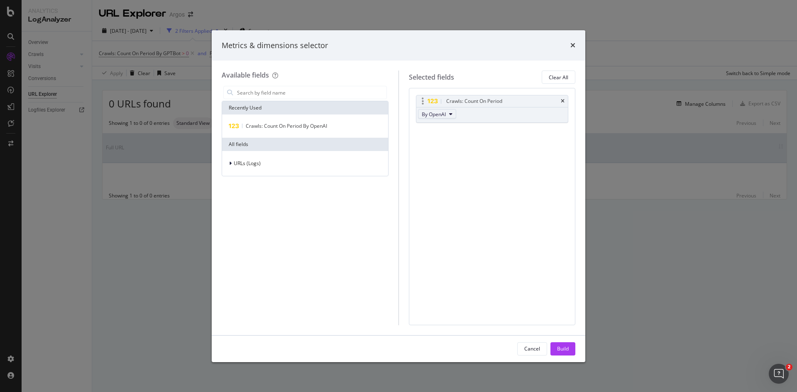
click at [449, 116] on icon "modal" at bounding box center [450, 114] width 3 height 5
click at [466, 154] on span "By GPTBot" at bounding box center [458, 151] width 66 height 7
click at [566, 348] on div "Build" at bounding box center [563, 349] width 12 height 7
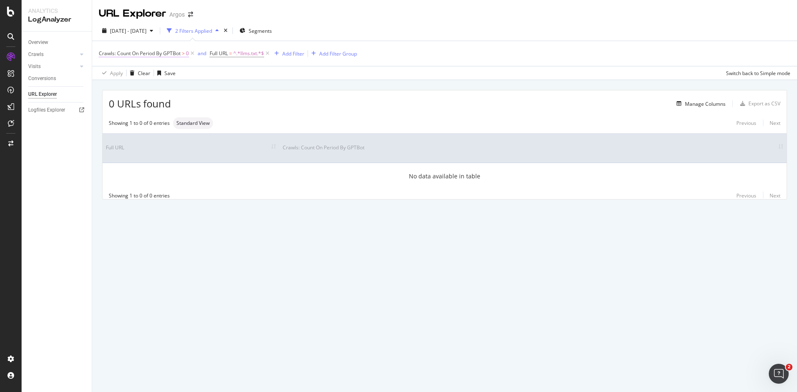
click at [172, 55] on span "Crawls: Count On Period By GPTBot" at bounding box center [140, 53] width 82 height 7
click at [126, 73] on span "By GPTBot" at bounding box center [118, 72] width 25 height 7
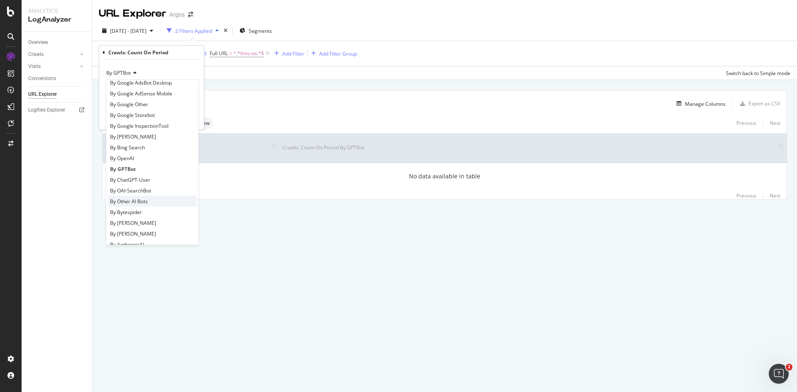
scroll to position [125, 0]
click at [153, 181] on div "By [PERSON_NAME]" at bounding box center [152, 181] width 89 height 11
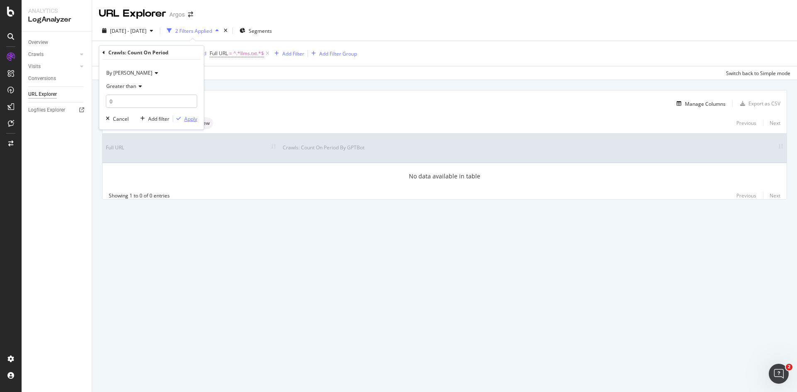
click at [189, 120] on div "Apply" at bounding box center [190, 118] width 13 height 7
click at [701, 105] on div "Manage Columns" at bounding box center [705, 103] width 41 height 7
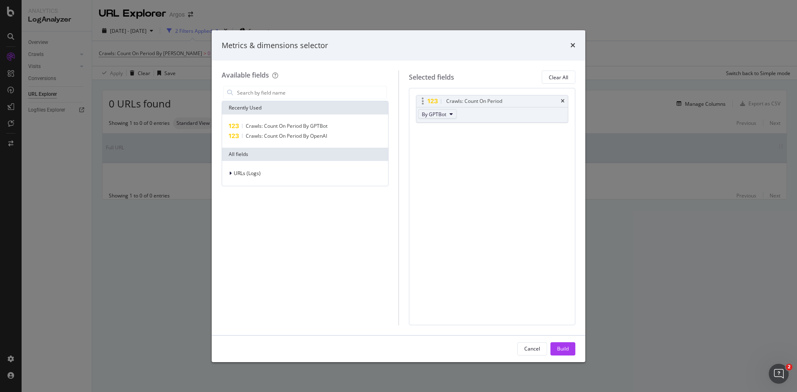
click at [437, 115] on span "By GPTBot" at bounding box center [434, 114] width 25 height 7
click at [442, 147] on span "By [PERSON_NAME]" at bounding box center [458, 145] width 66 height 7
click at [567, 349] on div "Build" at bounding box center [563, 349] width 12 height 7
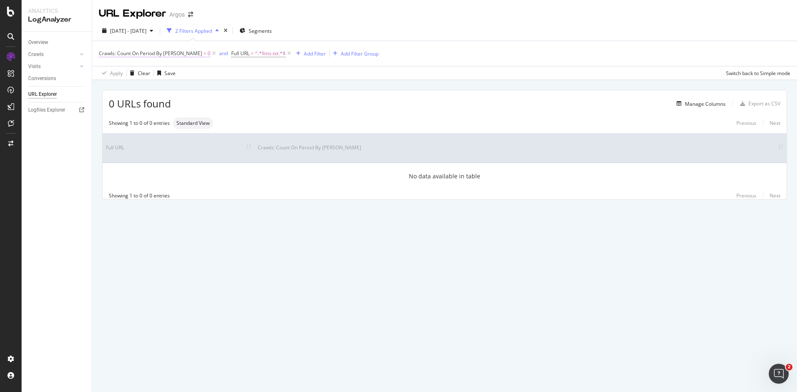
click at [144, 51] on span "Crawls: Count On Period By ClaudeBot" at bounding box center [150, 53] width 103 height 7
click at [133, 71] on span "By [PERSON_NAME]" at bounding box center [129, 72] width 46 height 7
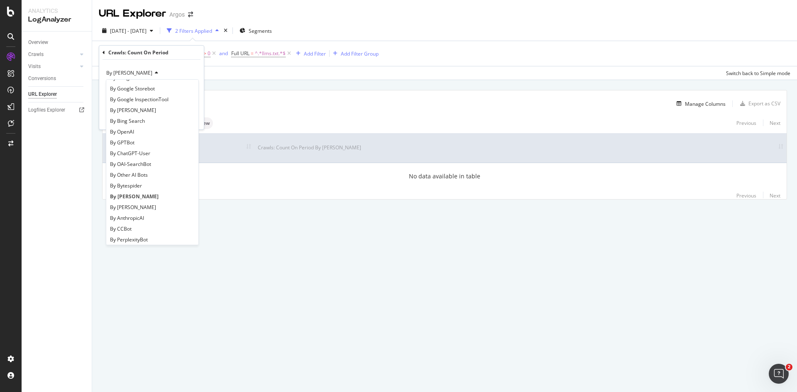
scroll to position [125, 0]
click at [129, 192] on span "By [PERSON_NAME]" at bounding box center [133, 192] width 46 height 7
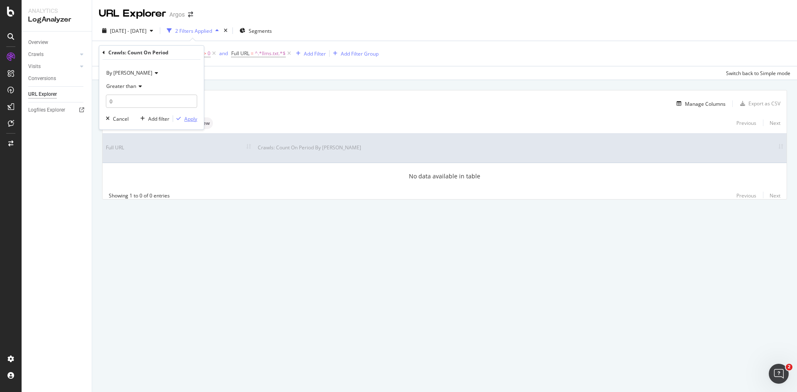
click at [190, 120] on div "Apply" at bounding box center [190, 118] width 13 height 7
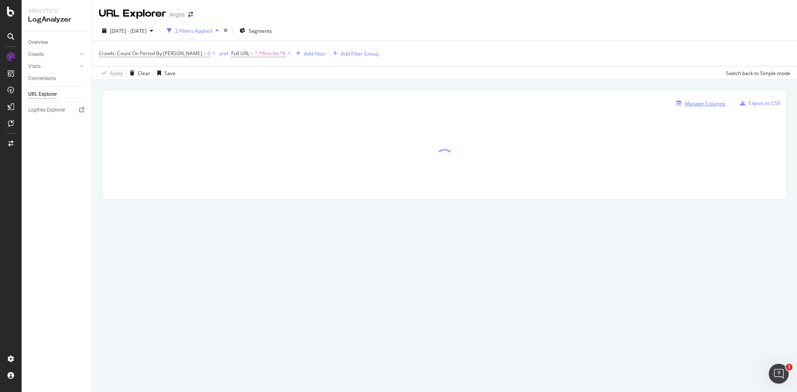
click at [723, 105] on div "Manage Columns" at bounding box center [705, 103] width 41 height 7
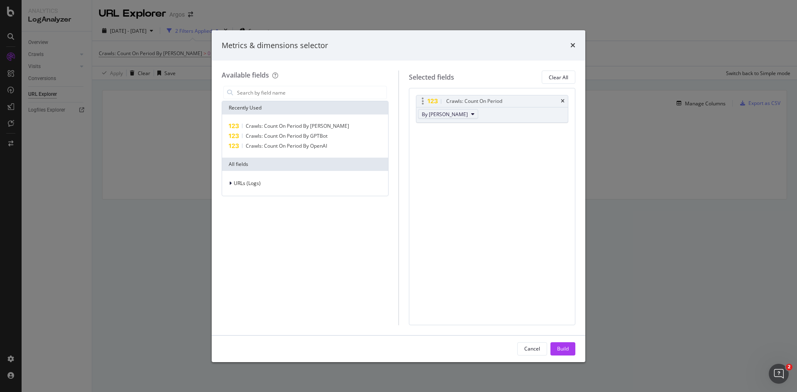
click at [446, 118] on span "By [PERSON_NAME]" at bounding box center [445, 114] width 46 height 7
click at [453, 121] on span "By [PERSON_NAME]" at bounding box center [458, 119] width 66 height 7
click at [560, 351] on div "Build" at bounding box center [563, 349] width 12 height 7
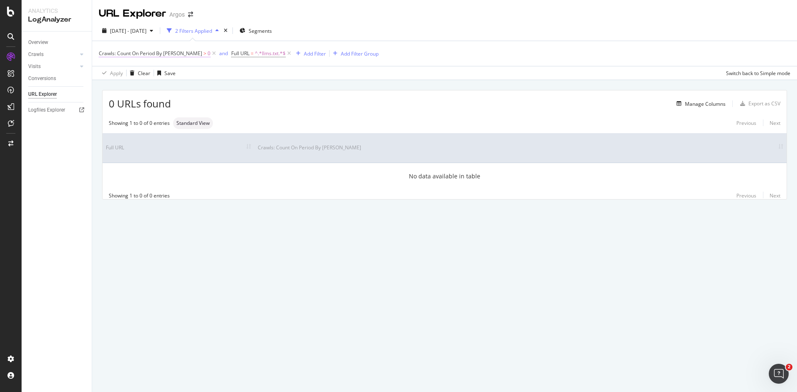
click at [137, 53] on span "Crawls: Count On Period By ClaudeWeb" at bounding box center [150, 53] width 103 height 7
click at [131, 75] on span "By [PERSON_NAME]" at bounding box center [129, 72] width 46 height 7
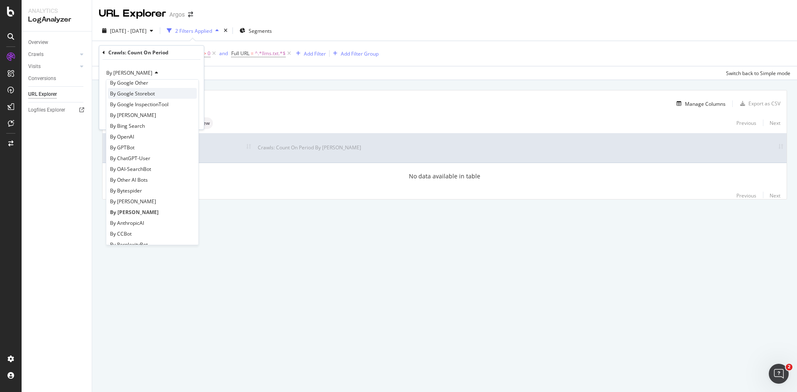
scroll to position [125, 0]
click at [139, 205] on span "By AnthropicAI" at bounding box center [127, 203] width 34 height 7
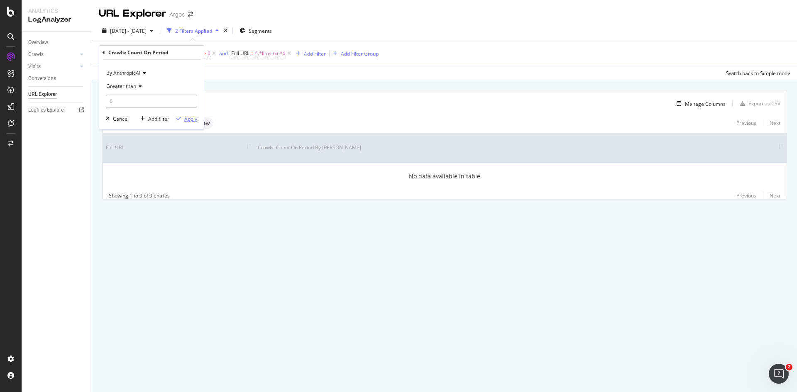
click at [186, 118] on div "Apply" at bounding box center [190, 118] width 13 height 7
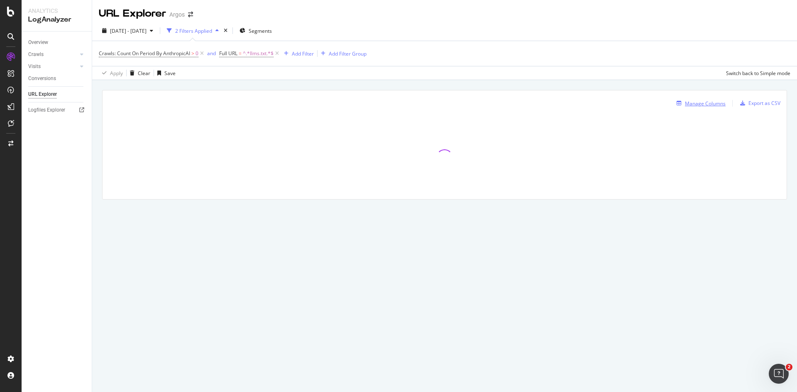
click at [691, 104] on div "Manage Columns" at bounding box center [705, 103] width 41 height 7
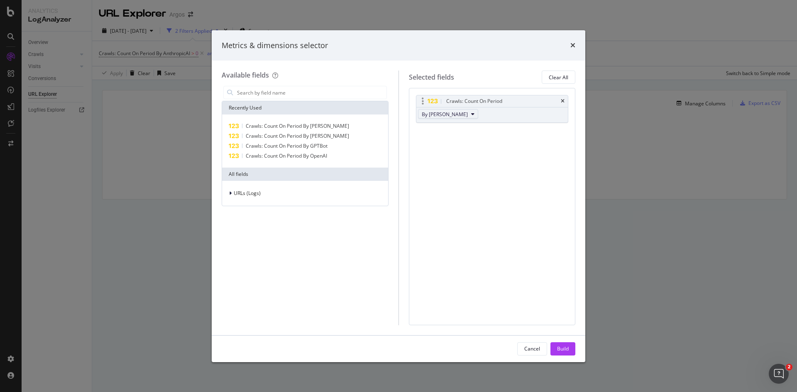
click at [441, 113] on span "By [PERSON_NAME]" at bounding box center [445, 114] width 46 height 7
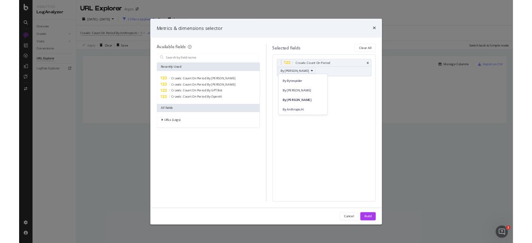
scroll to position [332, 0]
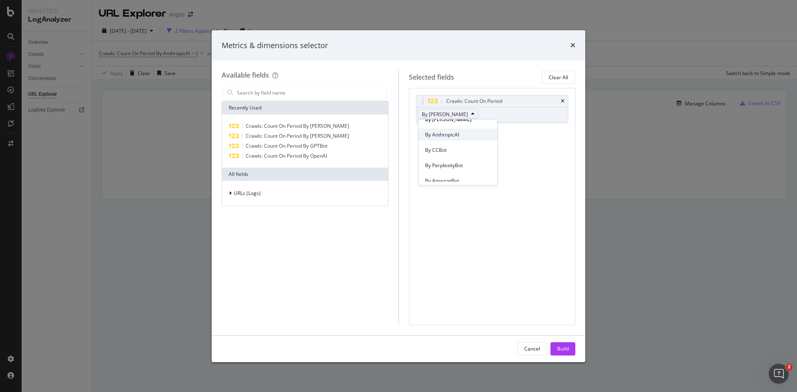
click at [457, 136] on span "By AnthropicAI" at bounding box center [458, 134] width 66 height 7
click at [562, 350] on div "Build" at bounding box center [563, 349] width 12 height 7
